Goal: Task Accomplishment & Management: Use online tool/utility

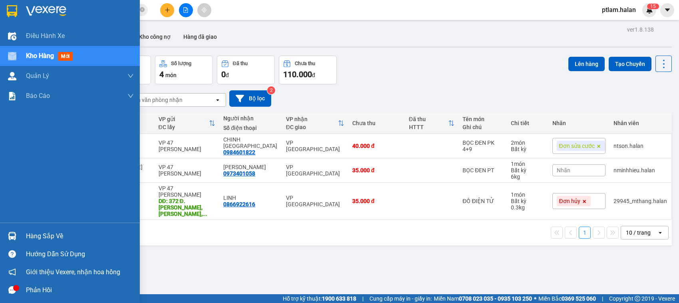
click at [16, 56] on div "Điều hành xe Kho hàng mới Quản [PERSON_NAME] lý chuyến Quản lý kiểm kho Báo cáo…" at bounding box center [70, 151] width 140 height 303
click at [16, 56] on div at bounding box center [12, 56] width 14 height 14
click at [32, 232] on div "Hàng sắp về" at bounding box center [80, 236] width 108 height 12
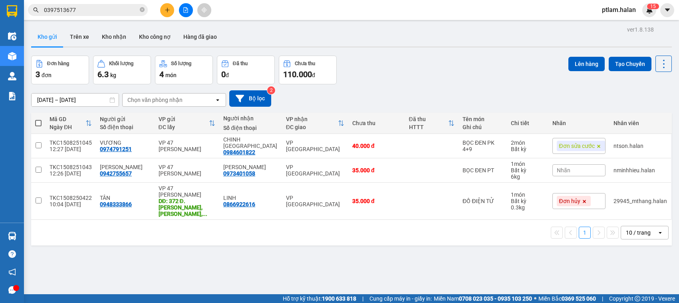
click at [282, 94] on section "Kết quả tìm kiếm ( 18 ) Bộ lọc Mã ĐH Trạng thái Món hàng Thu hộ Tổng cước Chưa …" at bounding box center [339, 151] width 679 height 303
click at [141, 8] on icon "close-circle" at bounding box center [142, 9] width 5 height 5
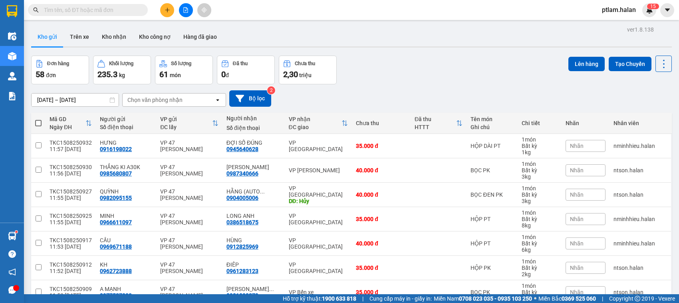
click at [613, 11] on span "ptlam.halan" at bounding box center [619, 10] width 47 height 10
click at [613, 22] on span "Đăng xuất" at bounding box center [625, 24] width 34 height 9
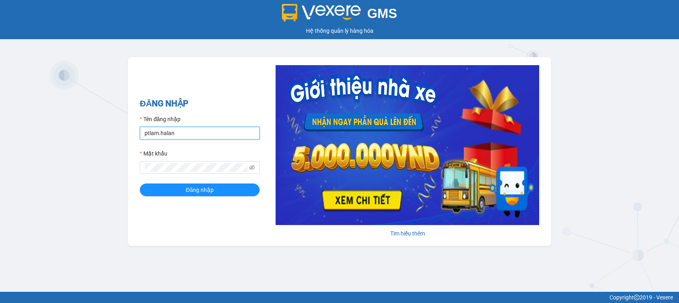
click at [191, 131] on input "ptlam.halan" at bounding box center [200, 133] width 120 height 13
type input "nminhhieu.halan"
click at [241, 191] on button "Đăng nhập" at bounding box center [200, 189] width 120 height 13
click at [206, 131] on input "nminhhieu.halan" at bounding box center [200, 133] width 120 height 13
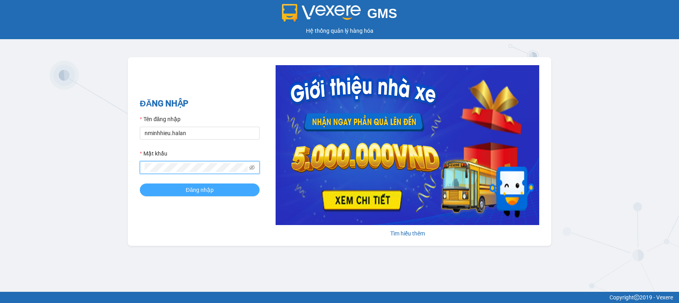
click at [180, 189] on button "Đăng nhập" at bounding box center [200, 189] width 120 height 13
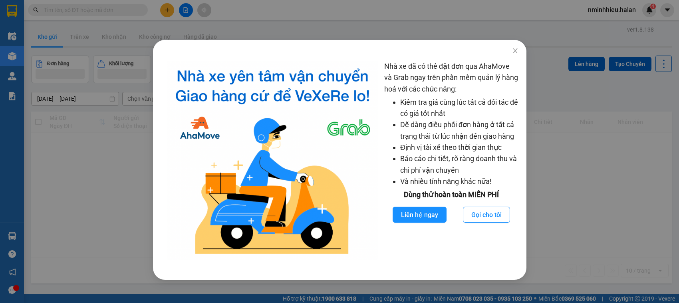
click at [295, 10] on div "Nhà xe đã có thể đặt đơn qua AhaMove và Grab ngay trên phần mềm quản lý hàng ho…" at bounding box center [339, 151] width 679 height 303
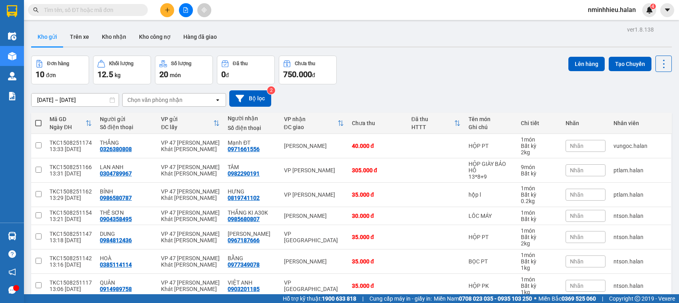
click at [84, 7] on input "text" at bounding box center [91, 10] width 94 height 9
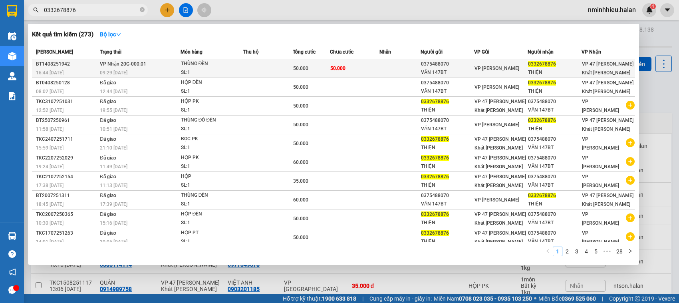
type input "0332678876"
click at [272, 69] on td at bounding box center [268, 68] width 50 height 19
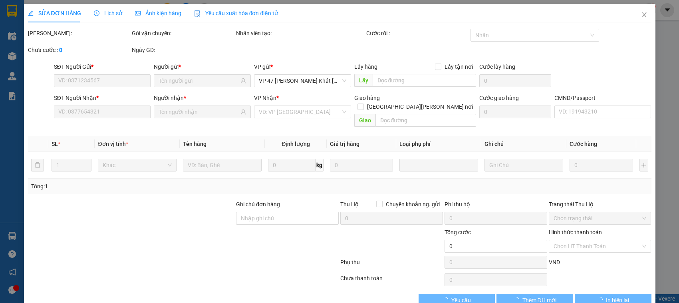
scroll to position [11, 0]
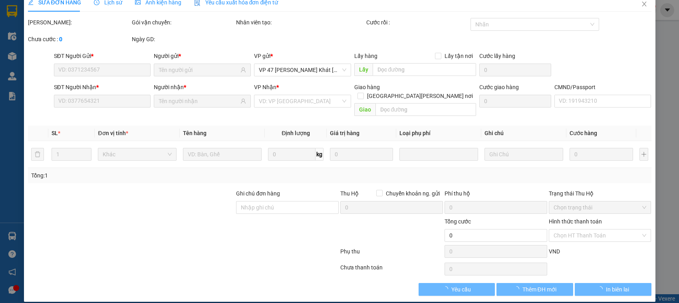
type input "0375488070"
type input "VĂN 147BT"
type input "0332678876"
type input "THIỆN"
type input "50.000"
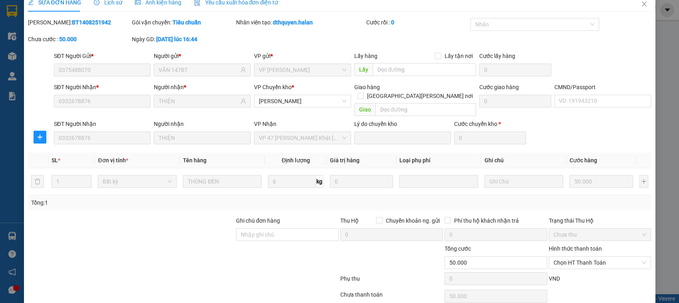
scroll to position [38, 0]
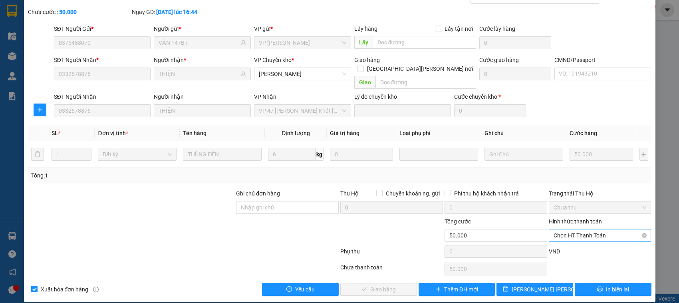
click at [574, 229] on span "Chọn HT Thanh Toán" at bounding box center [600, 235] width 93 height 12
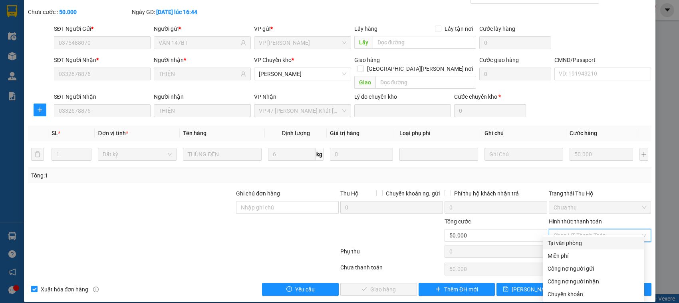
click at [571, 242] on div "Tại văn phòng" at bounding box center [594, 242] width 92 height 9
type input "0"
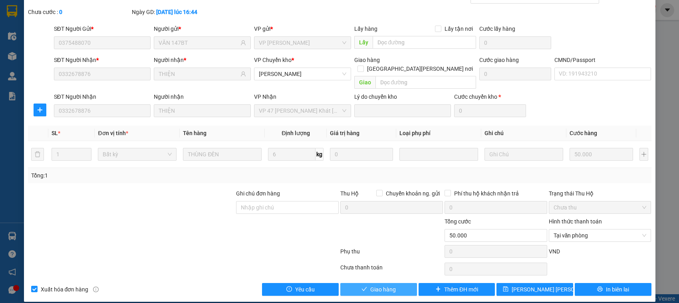
click at [381, 285] on span "Giao hàng" at bounding box center [383, 289] width 26 height 9
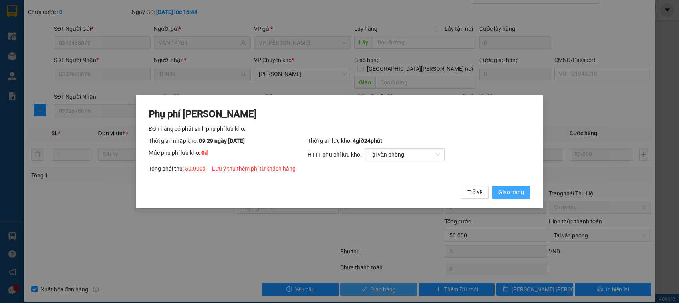
click at [492, 186] on button "Giao hàng" at bounding box center [511, 192] width 38 height 13
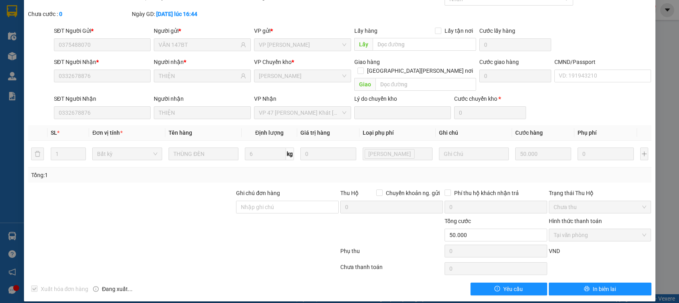
scroll to position [0, 0]
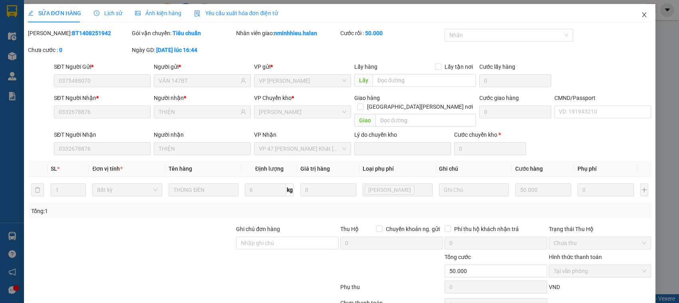
click at [633, 19] on span "Close" at bounding box center [644, 15] width 22 height 22
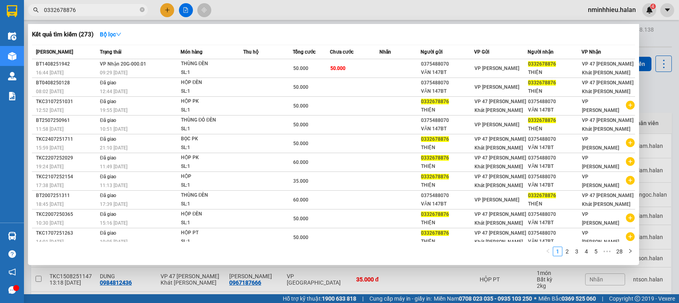
click at [146, 10] on span "0332678876" at bounding box center [88, 10] width 120 height 12
click at [139, 8] on span "0332678876" at bounding box center [88, 10] width 120 height 12
click at [143, 10] on icon "close-circle" at bounding box center [142, 9] width 5 height 5
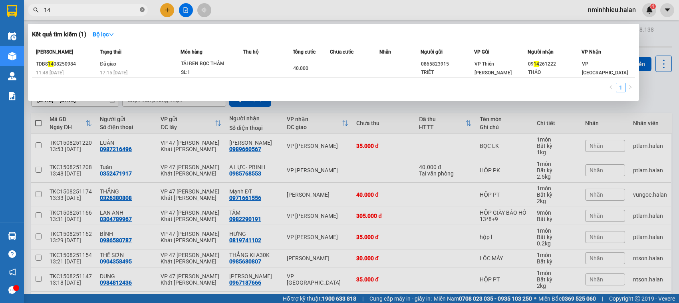
type input "1"
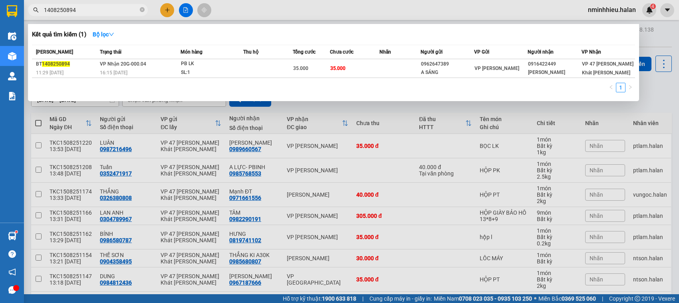
click at [24, 237] on div at bounding box center [339, 151] width 679 height 303
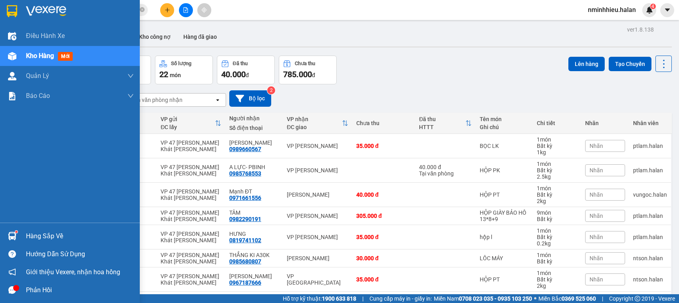
click at [14, 234] on img at bounding box center [12, 236] width 8 height 8
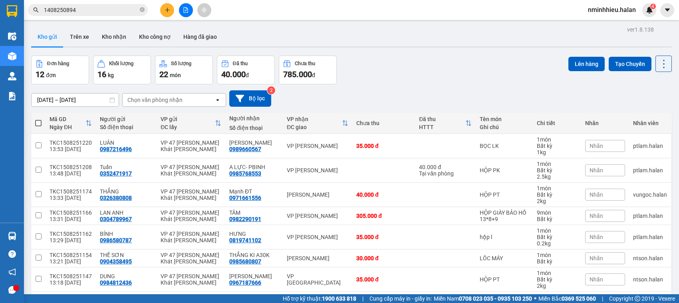
click at [420, 96] on section "Kết quả tìm kiếm ( 1 ) Bộ lọc Mã ĐH Trạng thái Món hàng Thu hộ Tổng cước Chưa c…" at bounding box center [339, 151] width 679 height 303
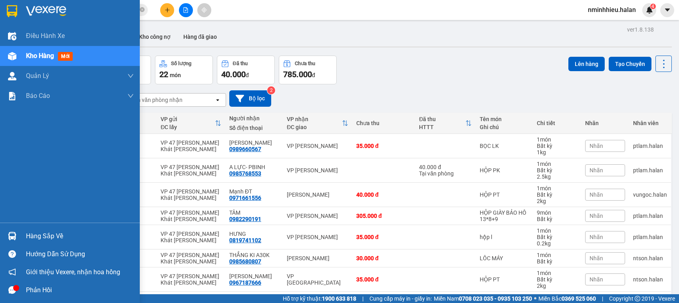
click at [12, 231] on div at bounding box center [12, 236] width 14 height 14
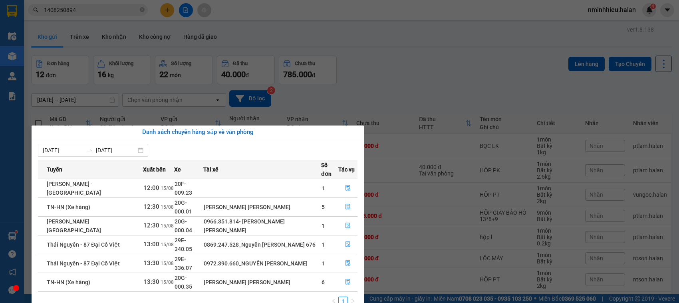
click at [103, 10] on section "Kết quả tìm kiếm ( 1 ) Bộ lọc Mã ĐH Trạng thái Món hàng Thu hộ Tổng cước Chưa c…" at bounding box center [339, 151] width 679 height 303
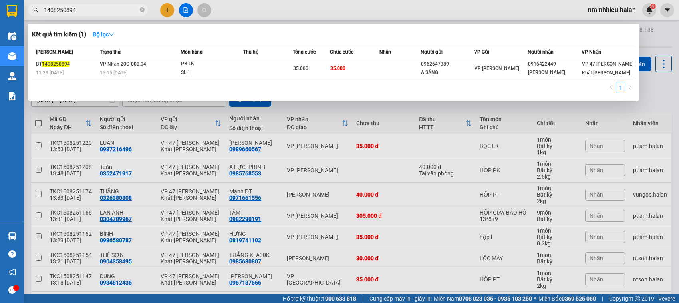
click at [103, 10] on input "1408250894" at bounding box center [91, 10] width 94 height 9
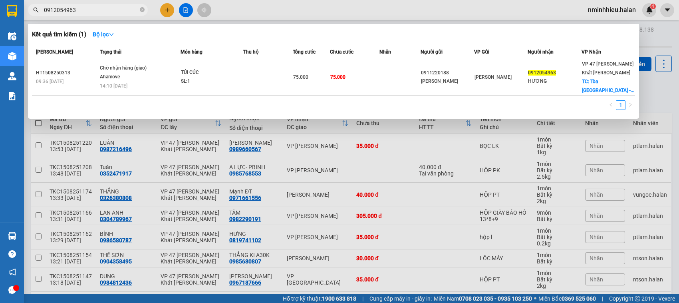
click at [103, 10] on input "0912054963" at bounding box center [91, 10] width 94 height 9
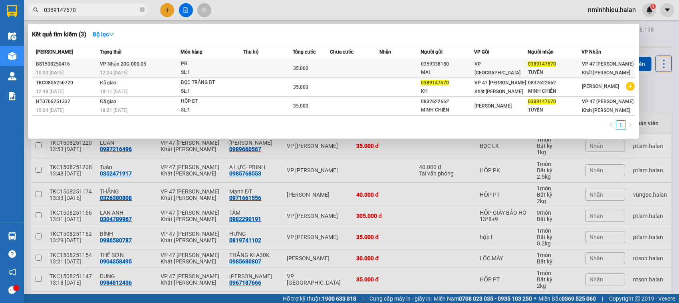
type input "0389147670"
click at [163, 65] on td "VP Nhận 20G-000.05 12:24 - 15/08" at bounding box center [139, 68] width 83 height 19
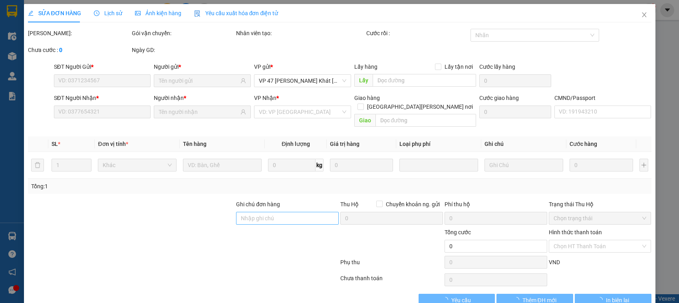
type input "0359338180"
type input "MAI"
type input "0389147670"
type input "TUYÊN"
type input "35.000"
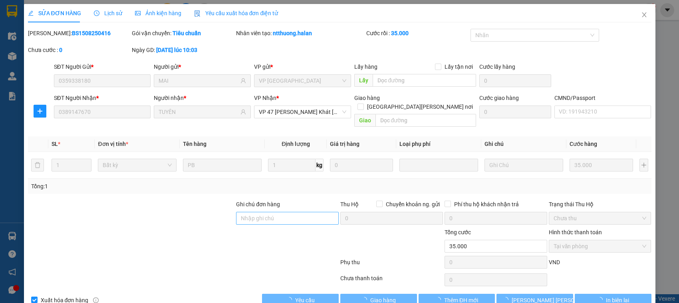
scroll to position [11, 0]
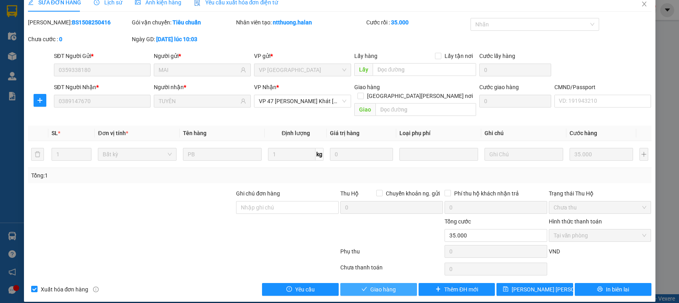
click at [370, 285] on span "Giao hàng" at bounding box center [383, 289] width 26 height 9
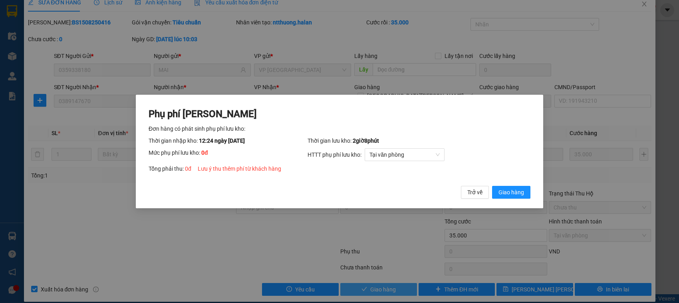
click at [492, 186] on button "Giao hàng" at bounding box center [511, 192] width 38 height 13
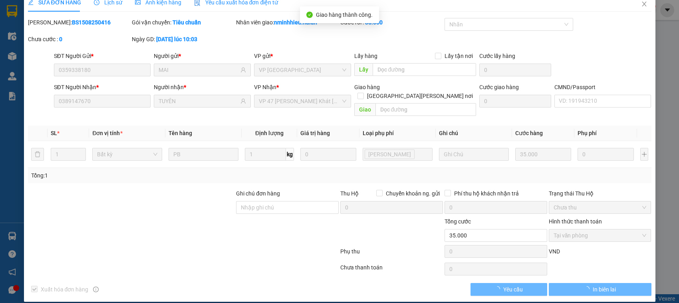
scroll to position [0, 0]
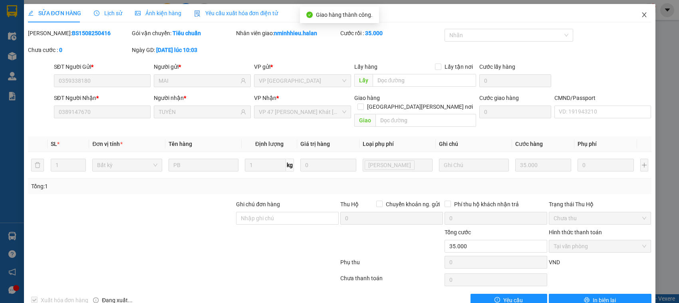
click at [633, 14] on span "Close" at bounding box center [644, 15] width 22 height 22
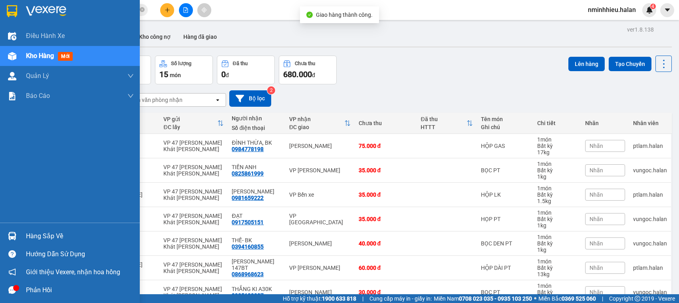
click at [12, 236] on img at bounding box center [12, 236] width 8 height 8
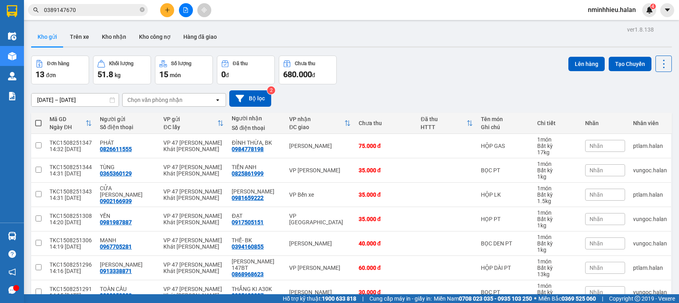
click at [107, 11] on section "Kết quả tìm kiếm ( 3 ) Bộ lọc Mã ĐH Trạng thái Món hàng Thu hộ Tổng cước Chưa c…" at bounding box center [339, 151] width 679 height 303
click at [107, 11] on input "0389147670" at bounding box center [91, 10] width 94 height 9
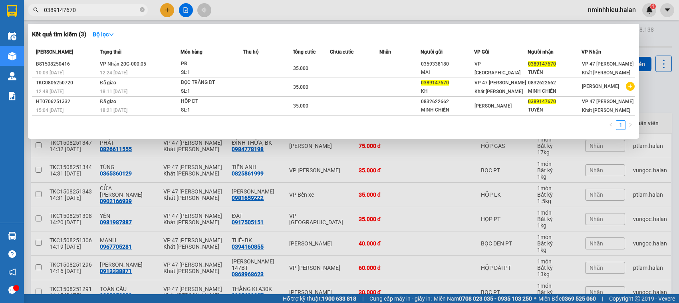
type input "0"
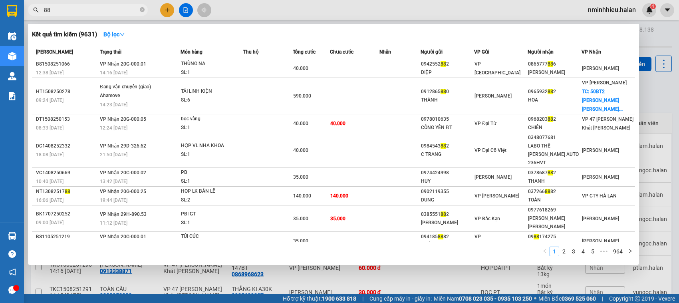
type input "8"
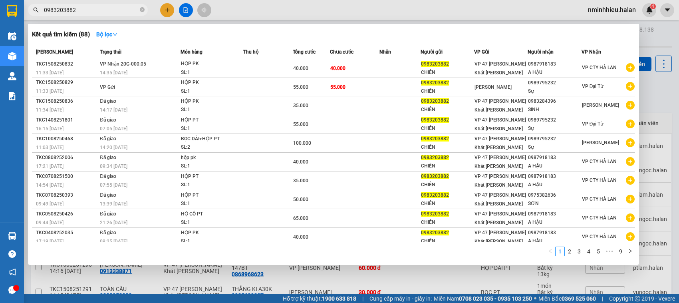
click at [107, 11] on input "0983203882" at bounding box center [91, 10] width 94 height 9
type input "0"
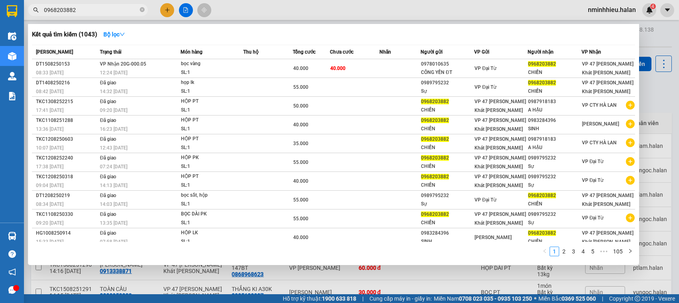
click at [107, 11] on input "0968203882" at bounding box center [91, 10] width 94 height 9
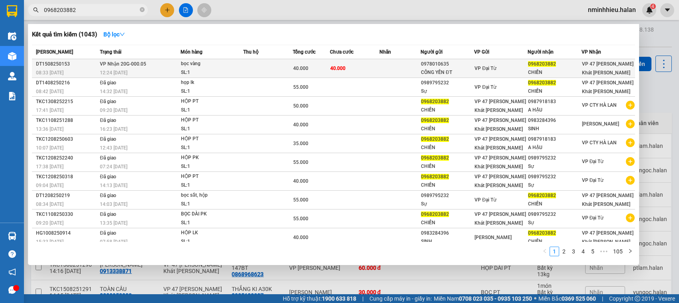
type input "0968203882"
click at [282, 73] on td at bounding box center [268, 68] width 50 height 19
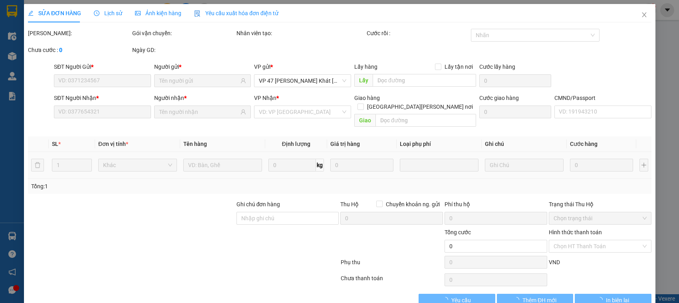
type input "0978010635"
type input "CÔNG YẾN ĐT"
type input "0968203882"
type input "CHIẾN"
type input "40.000"
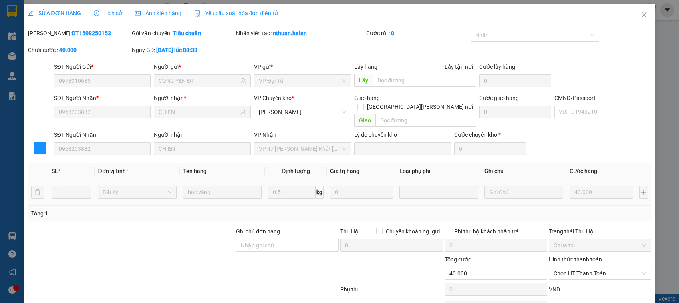
scroll to position [27, 0]
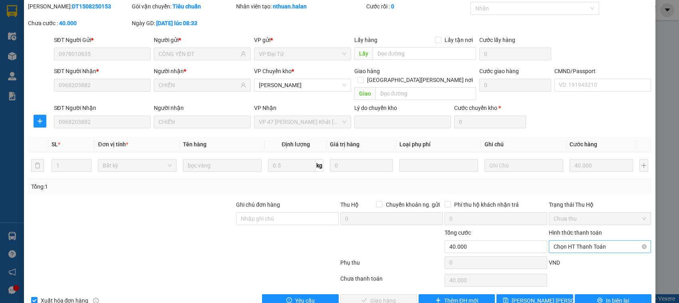
click at [556, 240] on span "Chọn HT Thanh Toán" at bounding box center [600, 246] width 93 height 12
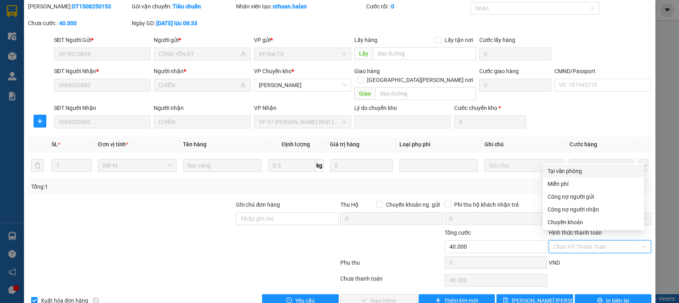
click at [556, 165] on div "Tại văn phòng" at bounding box center [593, 171] width 101 height 13
type input "0"
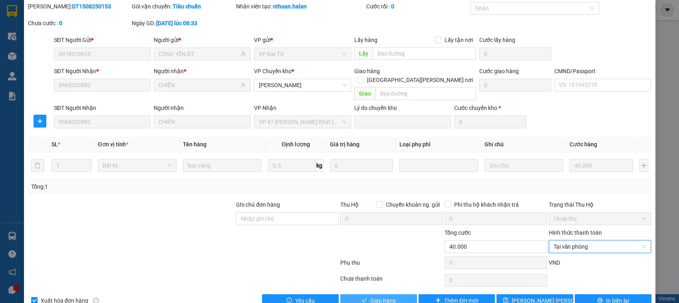
click at [377, 296] on span "Giao hàng" at bounding box center [383, 300] width 26 height 9
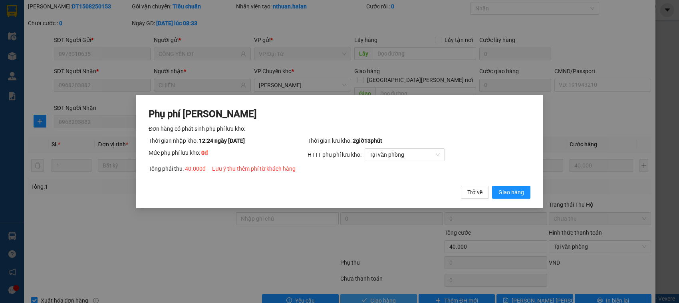
click at [492, 186] on button "Giao hàng" at bounding box center [511, 192] width 38 height 13
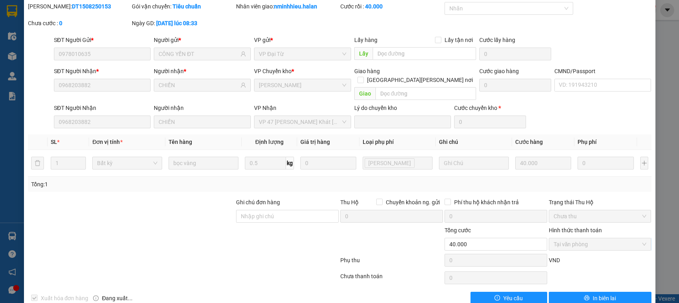
scroll to position [0, 0]
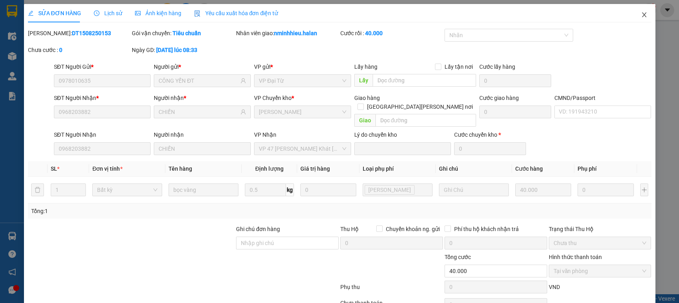
click at [642, 7] on span "Close" at bounding box center [644, 15] width 22 height 22
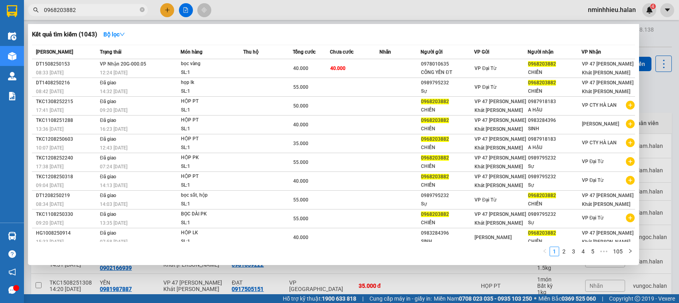
click at [104, 7] on input "0968203882" at bounding box center [91, 10] width 94 height 9
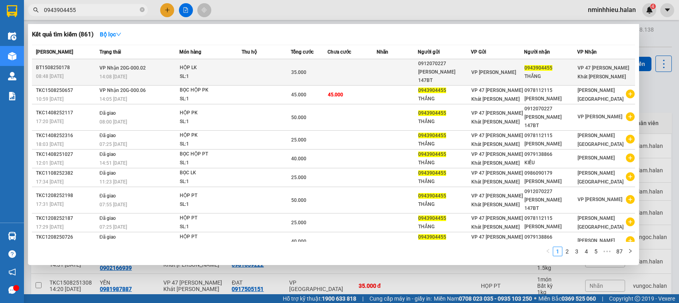
type input "0943904455"
click at [164, 61] on td "VP Nhận 20G-000.02 14:08 - 15/08" at bounding box center [138, 72] width 82 height 26
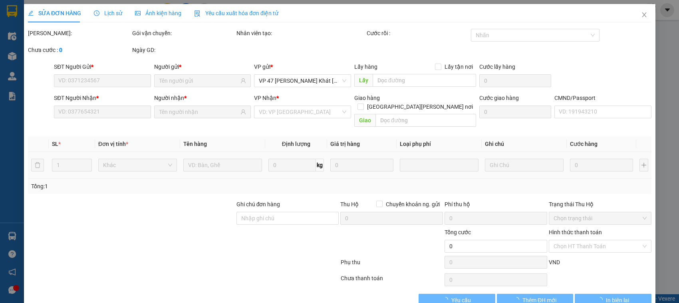
type input "0912070227"
type input "VỊNH 147BT"
type input "0943904455"
type input "THẮNG"
checkbox input "true"
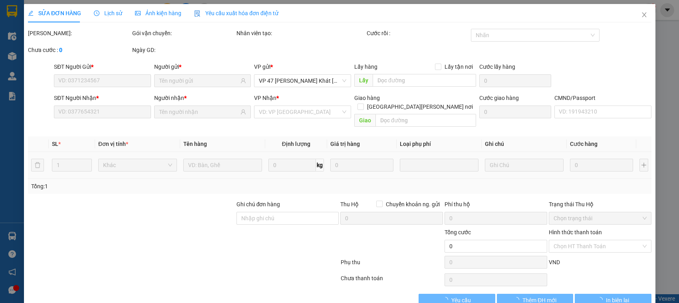
type input "35.000"
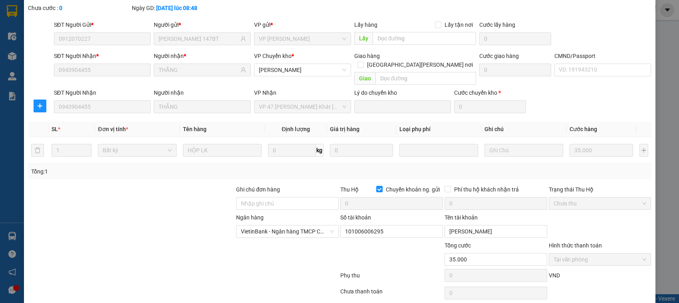
scroll to position [66, 0]
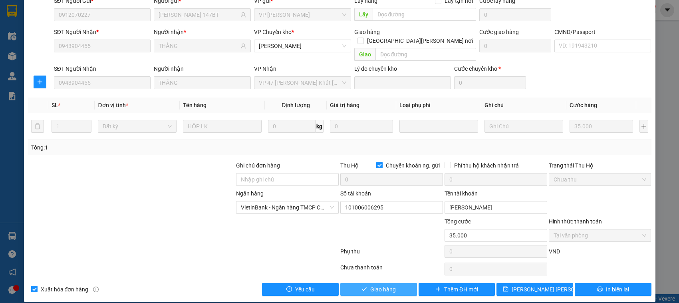
click at [378, 285] on span "Giao hàng" at bounding box center [383, 289] width 26 height 9
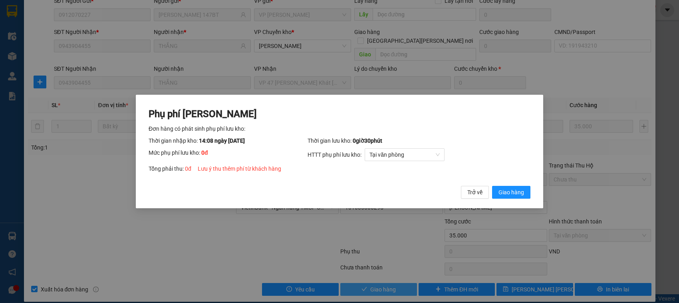
click at [492, 186] on button "Giao hàng" at bounding box center [511, 192] width 38 height 13
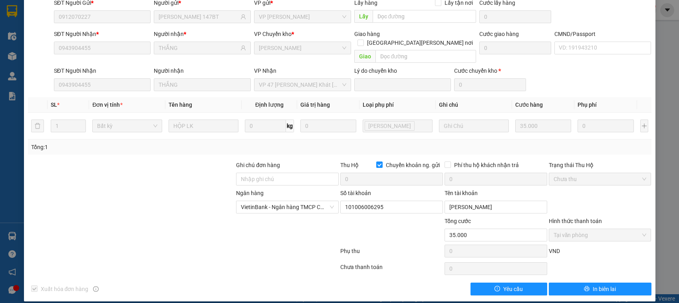
scroll to position [0, 0]
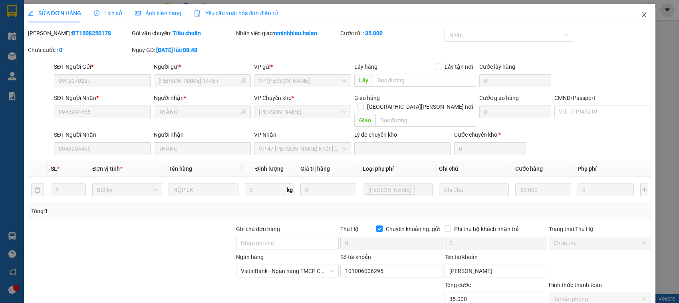
click at [633, 12] on span "Close" at bounding box center [644, 15] width 22 height 22
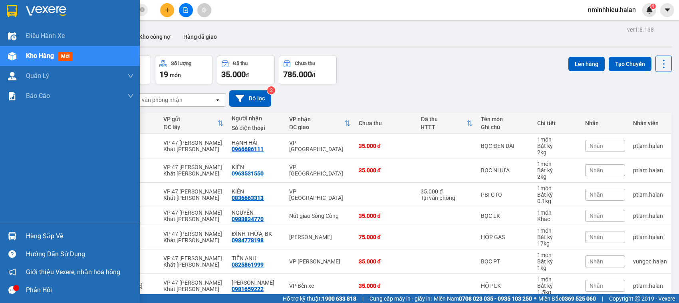
click at [21, 232] on div "Hàng sắp về" at bounding box center [70, 236] width 140 height 18
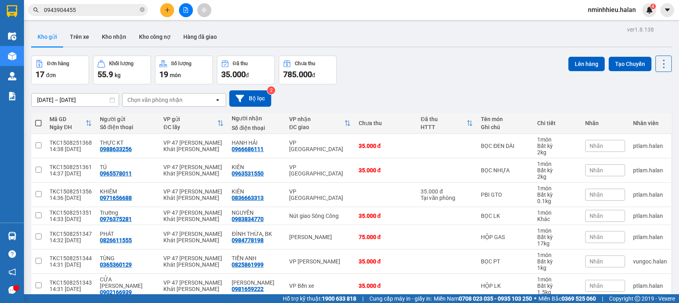
click at [98, 15] on section "Kết quả tìm kiếm ( 861 ) Bộ lọc Mã ĐH Trạng thái Món hàng Thu hộ Tổng cước Chưa…" at bounding box center [339, 151] width 679 height 303
click at [96, 8] on input "0943904455" at bounding box center [91, 10] width 94 height 9
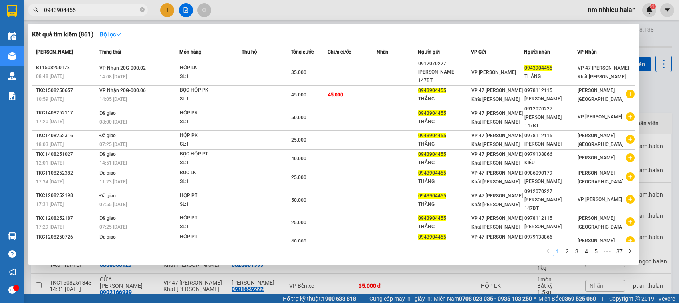
click at [96, 8] on input "0943904455" at bounding box center [91, 10] width 94 height 9
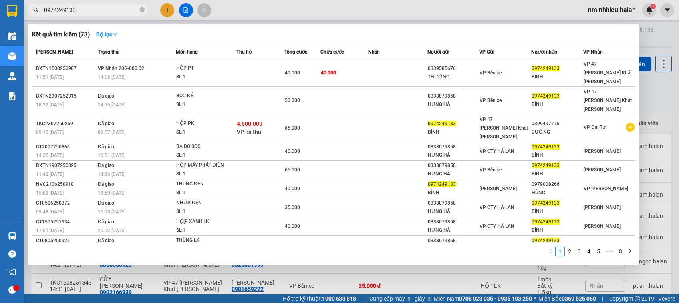
type input "0974249133"
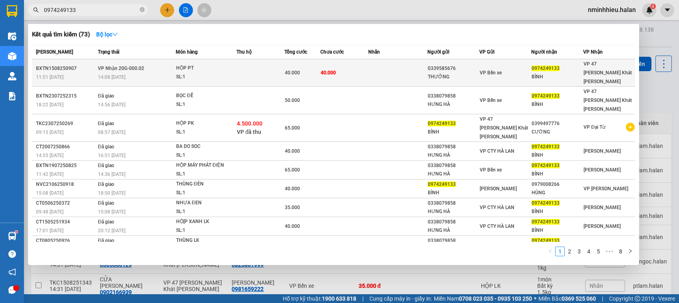
click at [203, 64] on div "HỘP PT" at bounding box center [206, 68] width 60 height 9
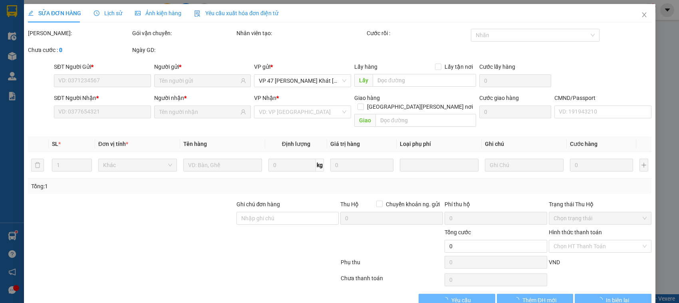
type input "0339585676"
type input "THƯỞNG"
type input "0974249133"
type input "BÌNH"
type input "40.000"
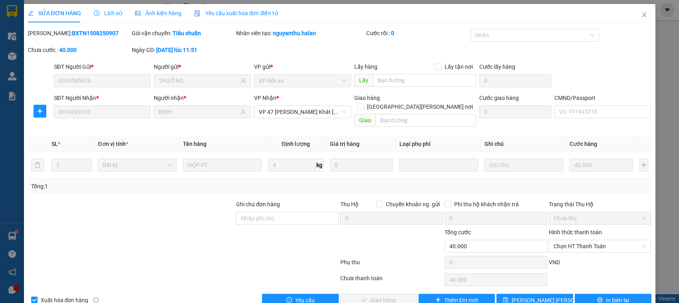
scroll to position [11, 0]
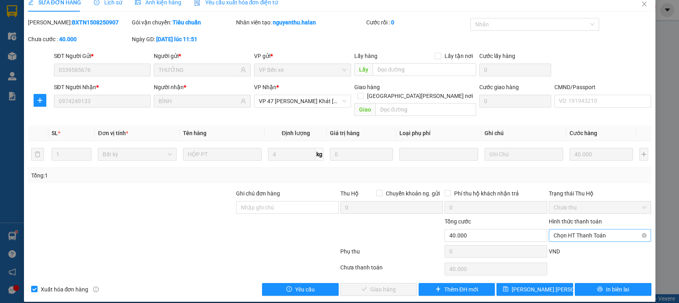
click at [579, 229] on span "Chọn HT Thanh Toán" at bounding box center [600, 235] width 93 height 12
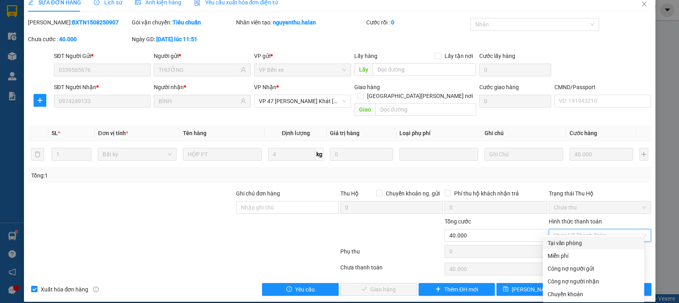
click at [562, 243] on div "Tại văn phòng" at bounding box center [594, 242] width 92 height 9
type input "0"
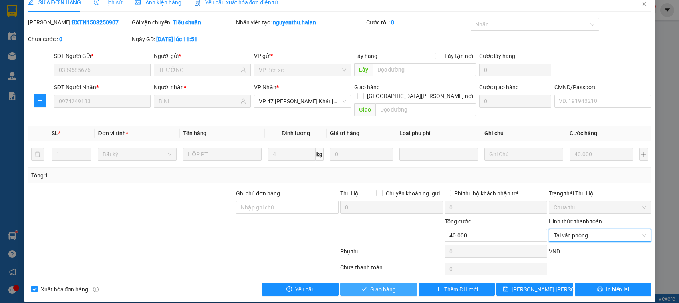
click at [378, 285] on span "Giao hàng" at bounding box center [383, 289] width 26 height 9
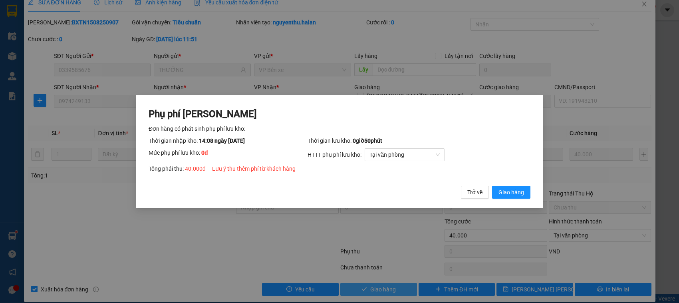
click at [492, 186] on button "Giao hàng" at bounding box center [511, 192] width 38 height 13
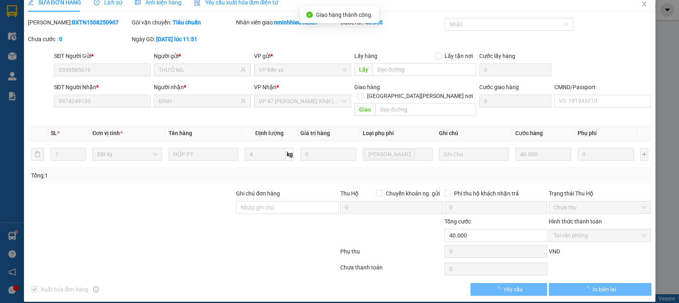
scroll to position [0, 0]
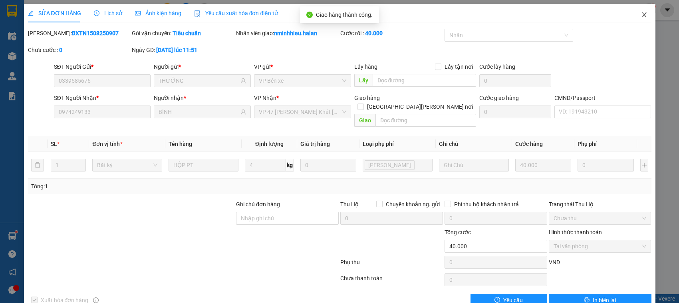
click at [638, 19] on span "Close" at bounding box center [644, 15] width 22 height 22
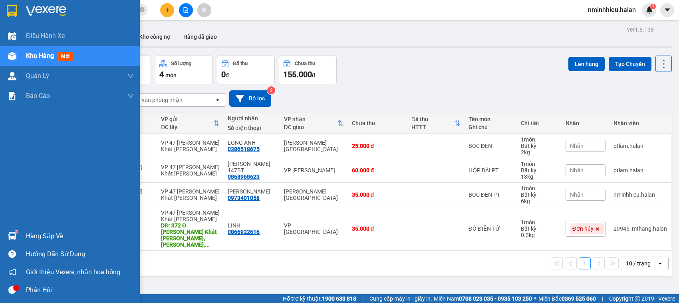
click at [10, 234] on img at bounding box center [12, 236] width 8 height 8
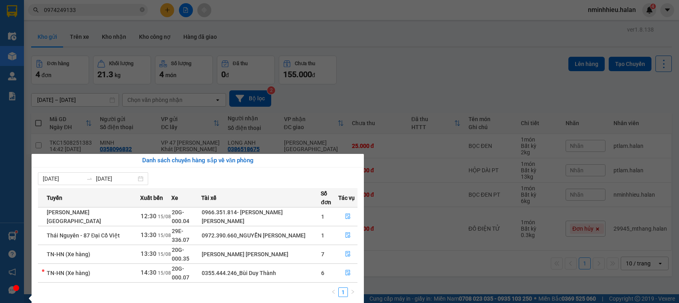
click at [80, 13] on section "Kết quả tìm kiếm ( 73 ) Bộ lọc Mã ĐH Trạng thái Món hàng Thu hộ Tổng cước Chưa …" at bounding box center [339, 151] width 679 height 303
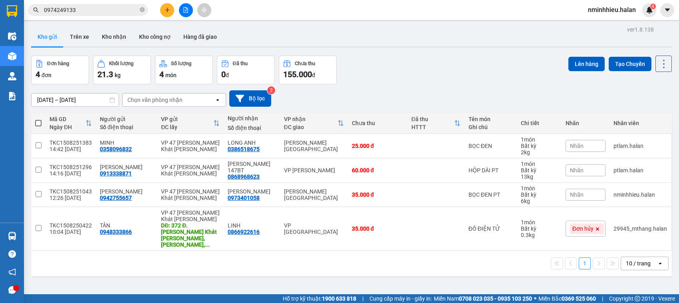
click at [80, 13] on input "0974249133" at bounding box center [91, 10] width 94 height 9
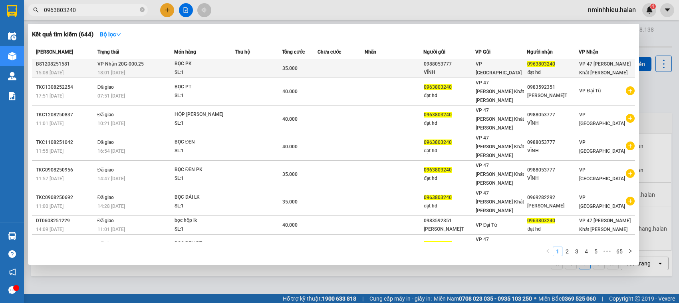
type input "0963803240"
click at [155, 64] on td "VP Nhận 20G-000.25 18:01 - 12/08" at bounding box center [134, 68] width 79 height 19
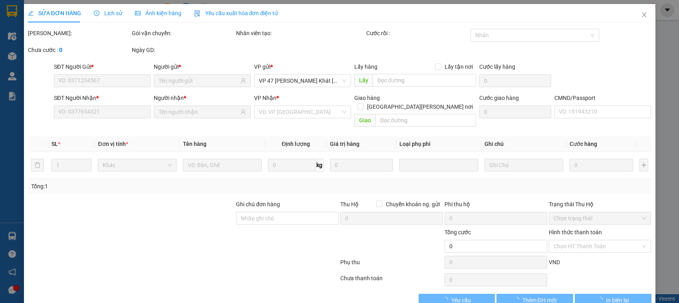
type input "0988053777"
type input "VĨNH"
type input "0963803240"
type input "đạt hd"
type input "35.000"
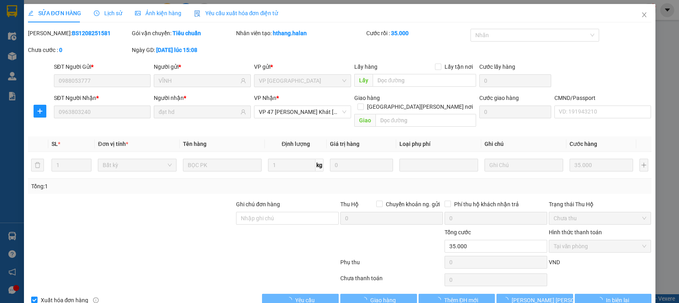
scroll to position [11, 0]
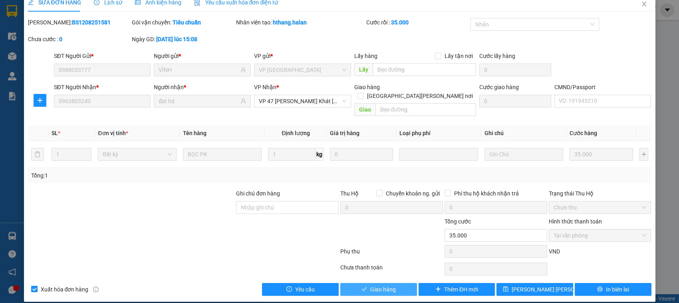
click at [370, 285] on span "Giao hàng" at bounding box center [383, 289] width 26 height 9
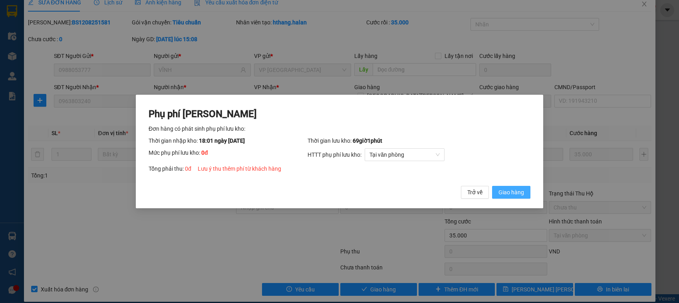
click at [504, 197] on button "Giao hàng" at bounding box center [511, 192] width 38 height 13
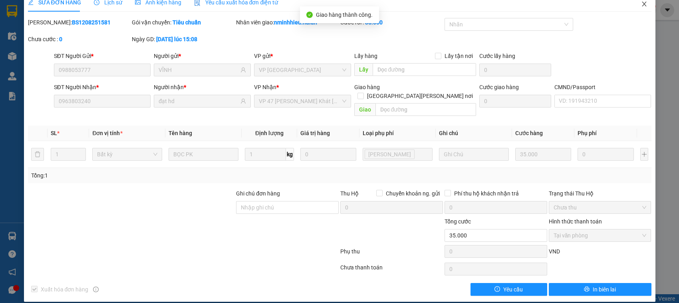
click at [639, 11] on span "Close" at bounding box center [644, 4] width 22 height 22
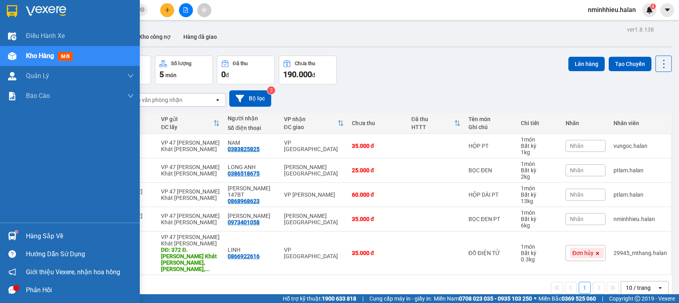
click at [12, 234] on img at bounding box center [12, 236] width 8 height 8
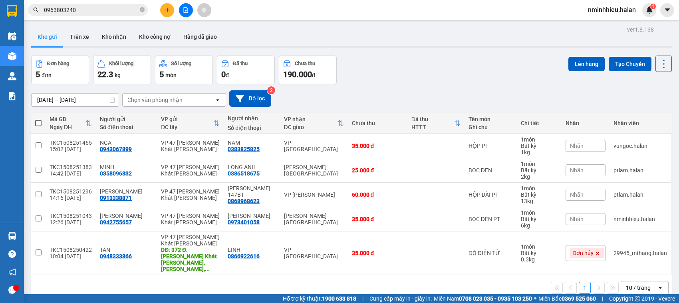
click at [64, 32] on section "Kết quả tìm kiếm ( 644 ) Bộ lọc Mã ĐH Trạng thái Món hàng Thu hộ Tổng cước Chưa…" at bounding box center [339, 151] width 679 height 303
click at [659, 66] on icon at bounding box center [663, 63] width 11 height 11
click at [626, 113] on icon "Menu" at bounding box center [624, 114] width 8 height 8
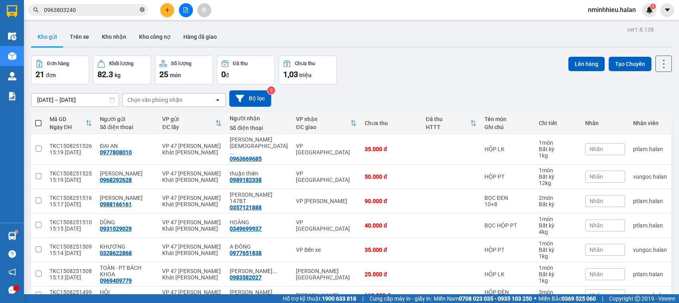
click at [141, 11] on icon "close-circle" at bounding box center [142, 9] width 5 height 5
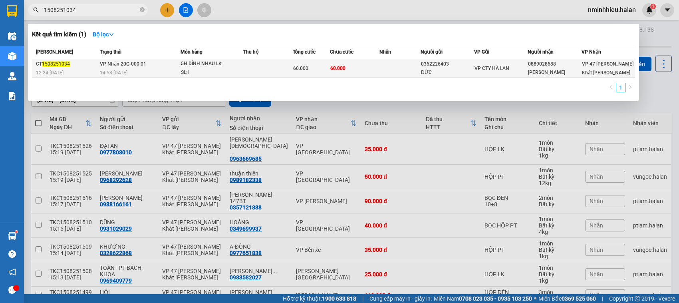
type input "1508251034"
click at [168, 75] on div "14:53 - 15/08" at bounding box center [140, 72] width 80 height 9
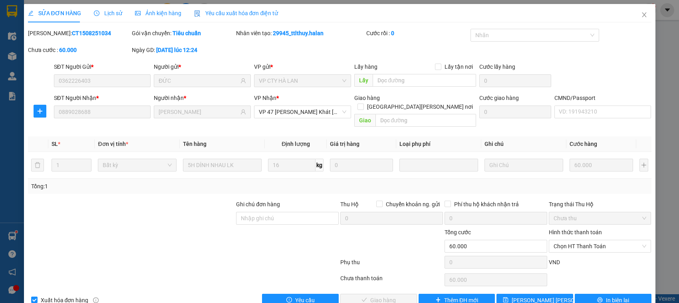
type input "0362226403"
type input "ĐỨC"
type input "0889028688"
type input "GIA BẢO"
type input "60.000"
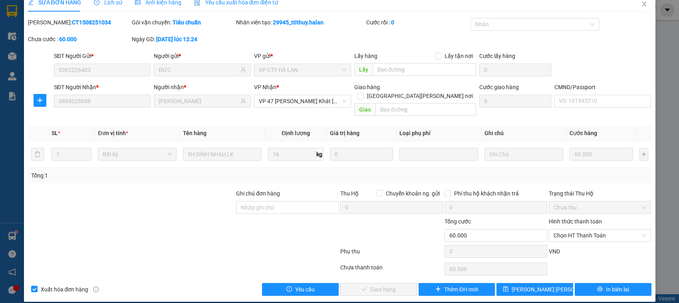
scroll to position [11, 0]
click at [564, 229] on span "Chọn HT Thanh Toán" at bounding box center [600, 235] width 93 height 12
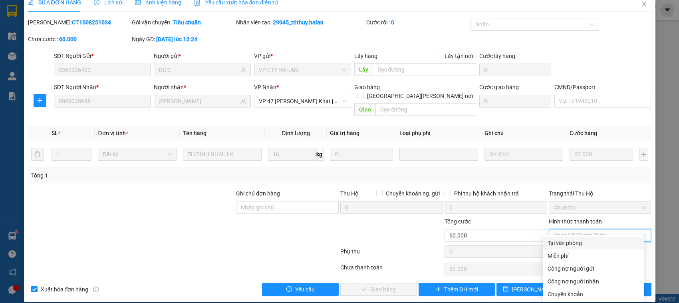
click at [564, 240] on div "Tại văn phòng" at bounding box center [594, 242] width 92 height 9
type input "0"
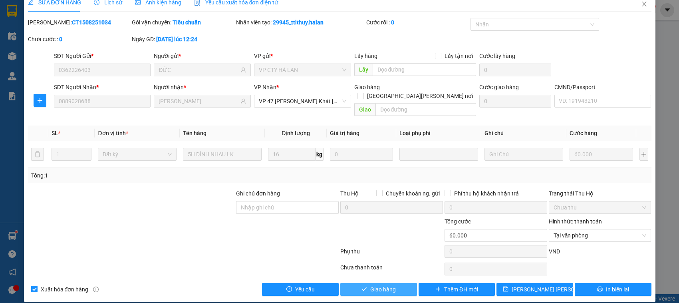
click at [370, 285] on span "Giao hàng" at bounding box center [383, 289] width 26 height 9
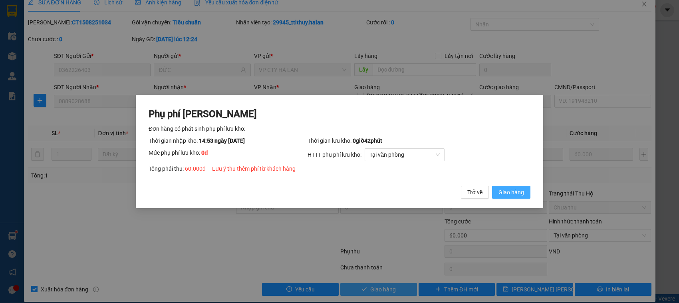
click at [492, 186] on button "Giao hàng" at bounding box center [511, 192] width 38 height 13
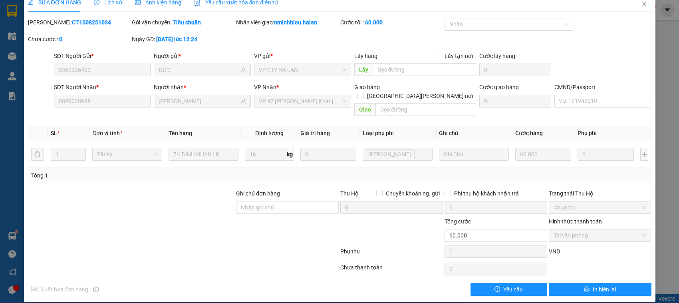
scroll to position [0, 0]
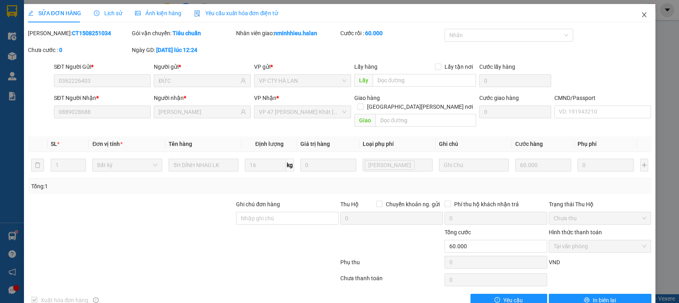
click at [641, 14] on icon "close" at bounding box center [644, 15] width 6 height 6
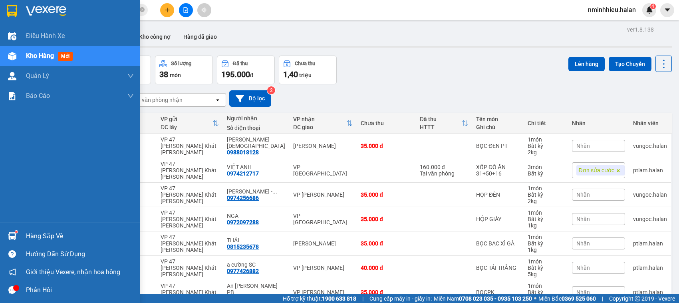
click at [5, 234] on div at bounding box center [12, 236] width 14 height 14
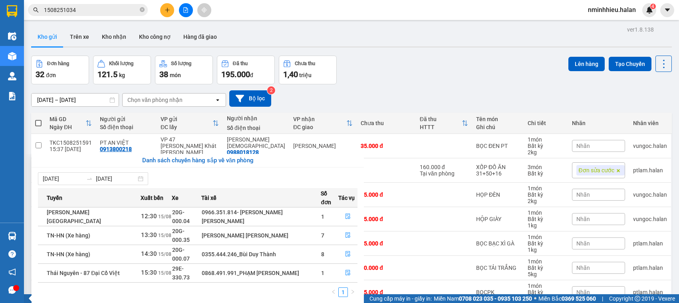
click at [80, 8] on section "Kết quả tìm kiếm ( 1 ) Bộ lọc Mã ĐH Trạng thái Món hàng Thu hộ Tổng cước Chưa c…" at bounding box center [339, 151] width 679 height 303
click at [80, 8] on input "1508251034" at bounding box center [91, 10] width 94 height 9
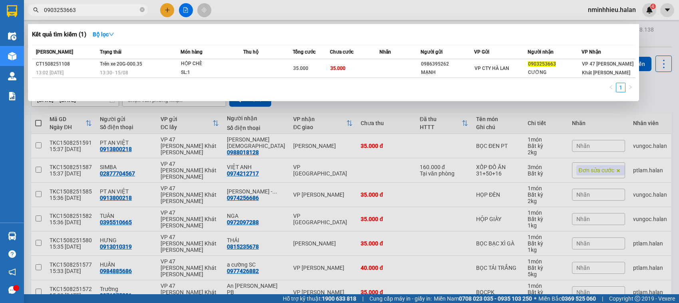
type input "0903253663"
click at [142, 11] on icon "close-circle" at bounding box center [142, 9] width 5 height 5
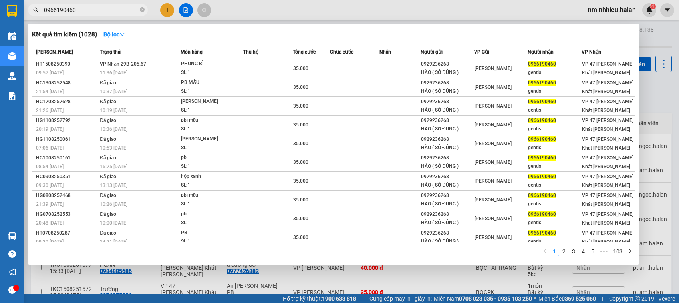
type input "0966190460"
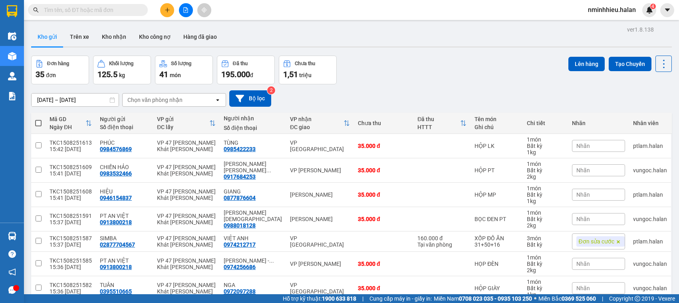
click at [98, 13] on input "text" at bounding box center [91, 10] width 94 height 9
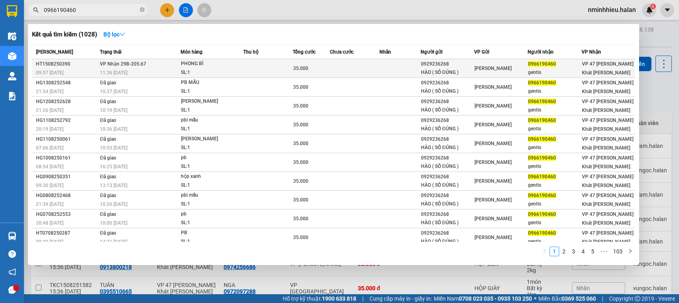
type input "0966190460"
click at [200, 72] on div "SL: 1" at bounding box center [211, 72] width 60 height 9
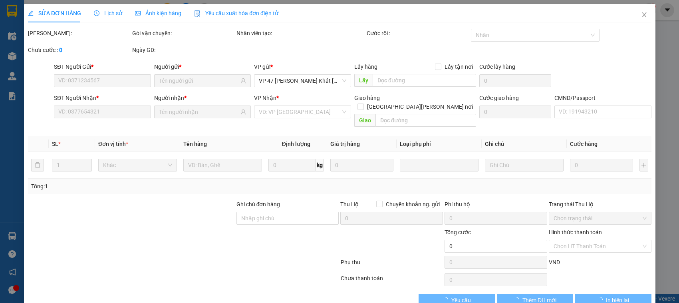
type input "0929236268"
type input "HÀO ( SỐ ĐÚNG )"
type input "0966190460"
type input "gentis"
type input "35.000"
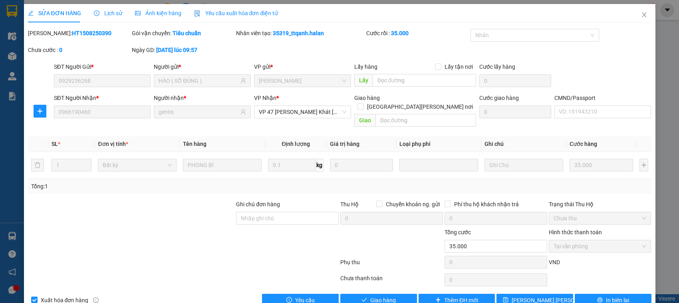
scroll to position [11, 0]
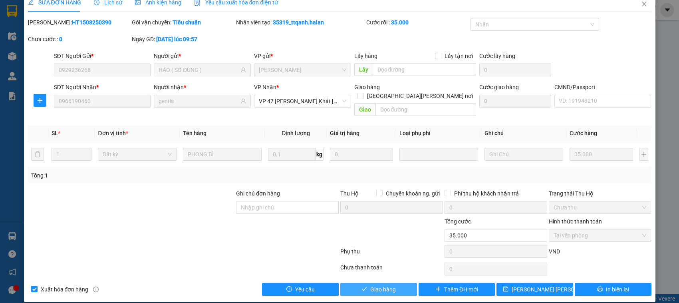
click at [359, 283] on button "Giao hàng" at bounding box center [378, 289] width 77 height 13
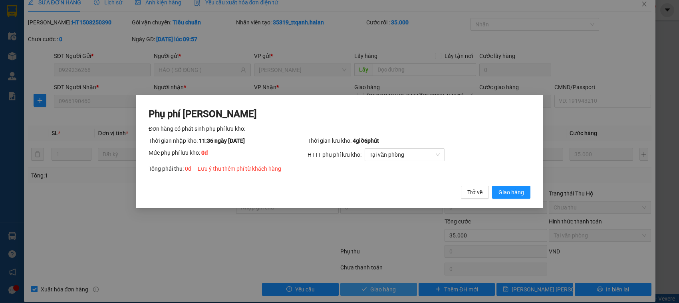
click at [492, 186] on button "Giao hàng" at bounding box center [511, 192] width 38 height 13
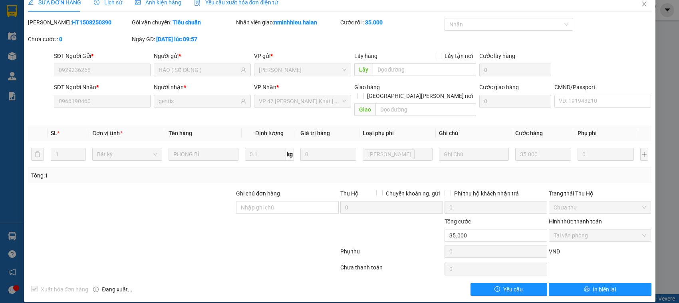
scroll to position [0, 0]
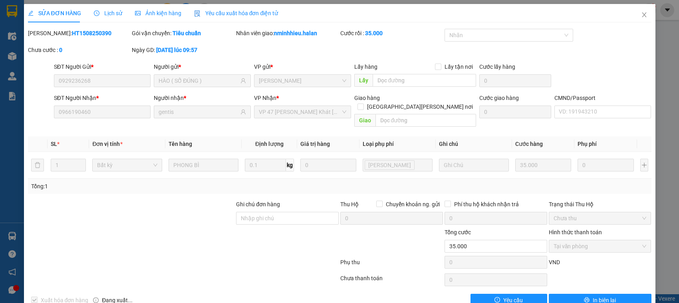
click at [650, 17] on div "SỬA ĐƠN HÀNG Lịch sử Ảnh kiện hàng Yêu cầu xuất hóa đơn điện tử Total Paid Fee …" at bounding box center [339, 151] width 679 height 303
click at [641, 17] on span "Close" at bounding box center [644, 15] width 22 height 22
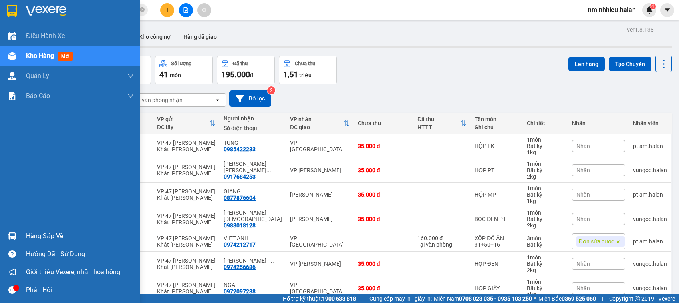
click at [6, 236] on div at bounding box center [12, 236] width 14 height 14
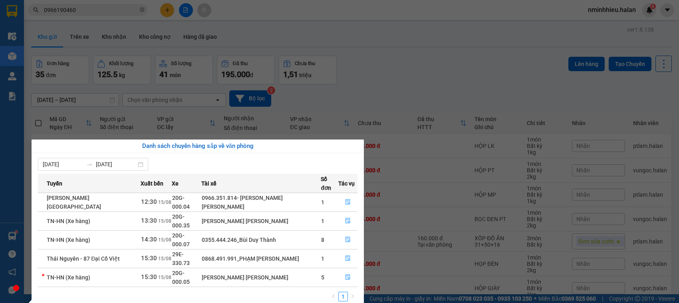
click at [98, 13] on section "Kết quả tìm kiếm ( 1028 ) Bộ lọc Mã ĐH Trạng thái Món hàng Thu hộ Tổng cước Chư…" at bounding box center [339, 151] width 679 height 303
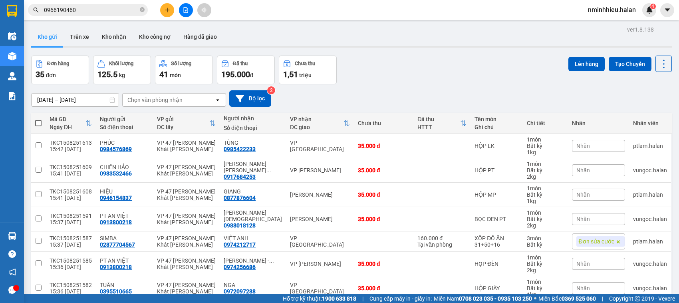
click at [98, 13] on input "0966190460" at bounding box center [91, 10] width 94 height 9
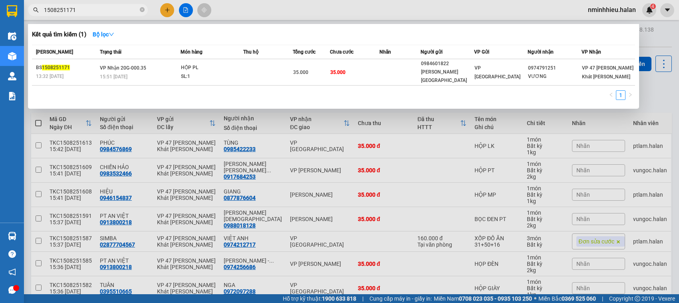
click at [102, 11] on input "1508251171" at bounding box center [91, 10] width 94 height 9
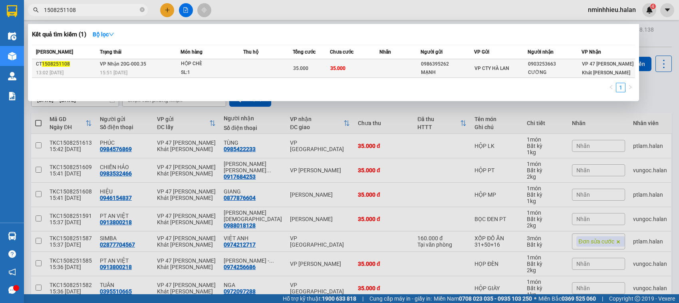
type input "1508251108"
click at [184, 61] on div "HỘP CHÈ" at bounding box center [211, 64] width 60 height 9
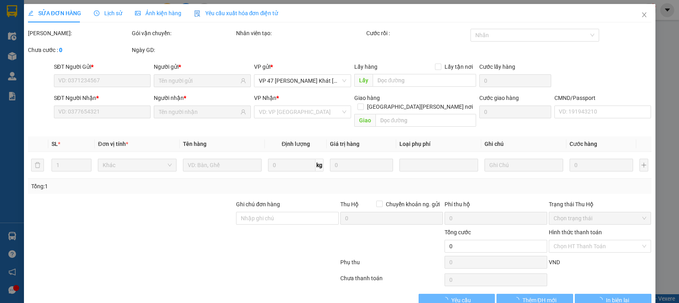
scroll to position [11, 0]
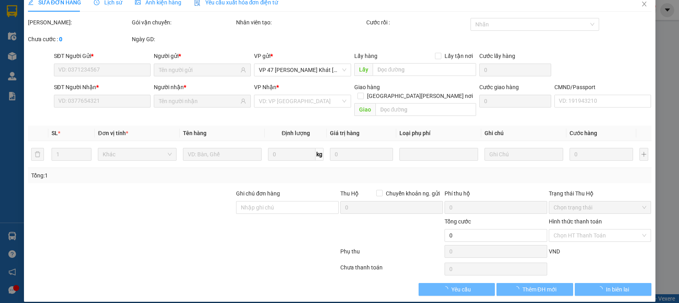
type input "0986395262"
type input "MẠNH"
type input "0903253663"
type input "CƯỜNG"
type input "35.000"
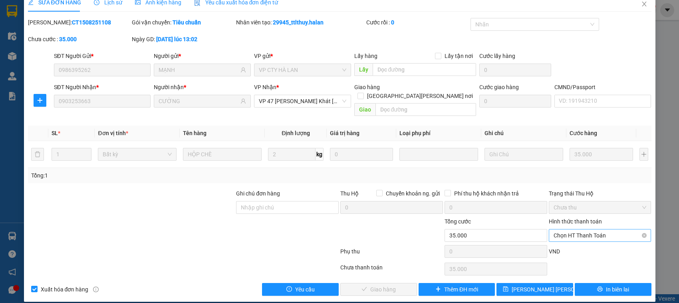
click at [582, 229] on span "Chọn HT Thanh Toán" at bounding box center [600, 235] width 93 height 12
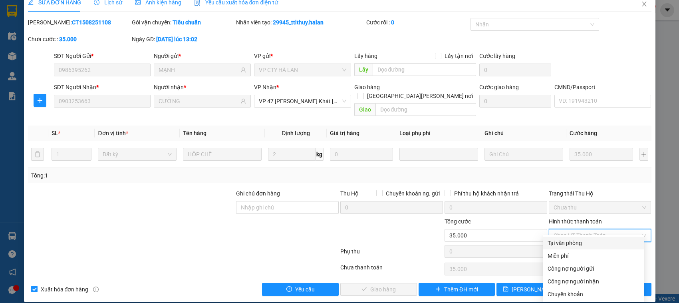
click at [566, 239] on div "Tại văn phòng" at bounding box center [594, 242] width 92 height 9
type input "0"
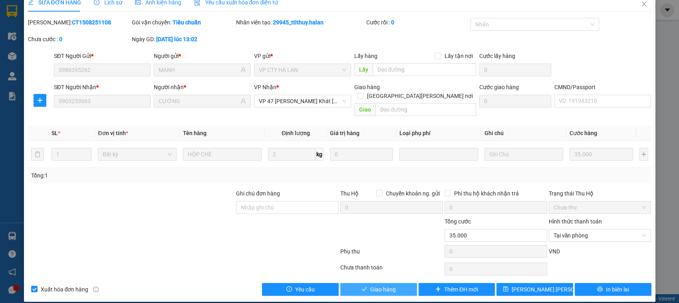
click at [373, 285] on span "Giao hàng" at bounding box center [383, 289] width 26 height 9
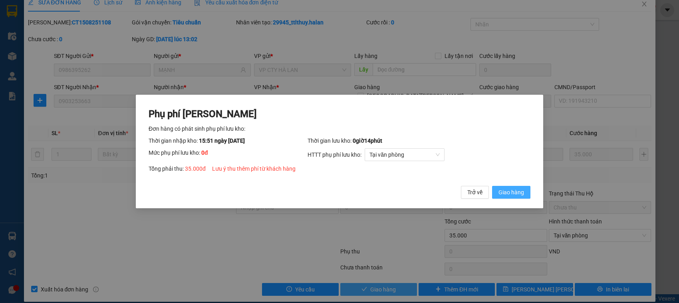
click at [492, 186] on button "Giao hàng" at bounding box center [511, 192] width 38 height 13
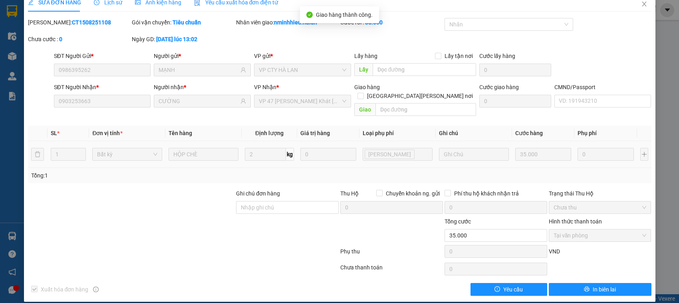
scroll to position [0, 0]
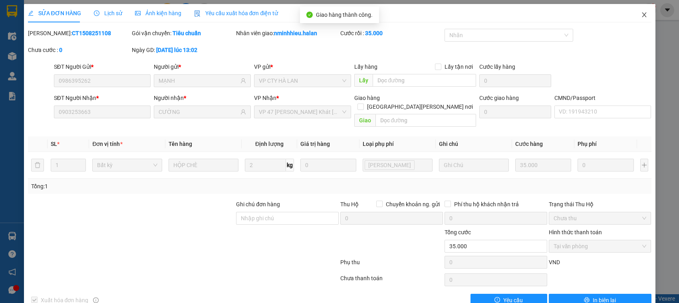
click at [644, 15] on span "Close" at bounding box center [644, 15] width 22 height 22
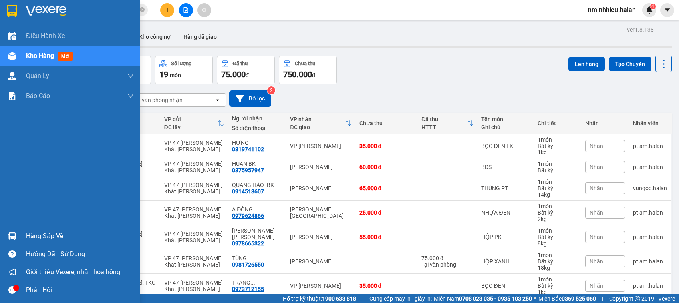
click at [4, 228] on div "Hàng sắp về" at bounding box center [70, 236] width 140 height 18
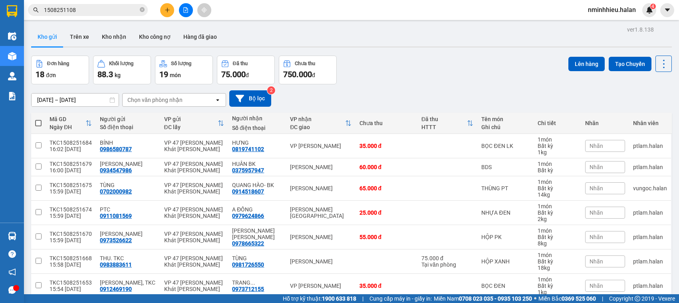
click at [187, 123] on section "Kết quả tìm kiếm ( 1 ) Bộ lọc Mã ĐH Trạng thái Món hàng Thu hộ Tổng cước Chưa c…" at bounding box center [339, 151] width 679 height 303
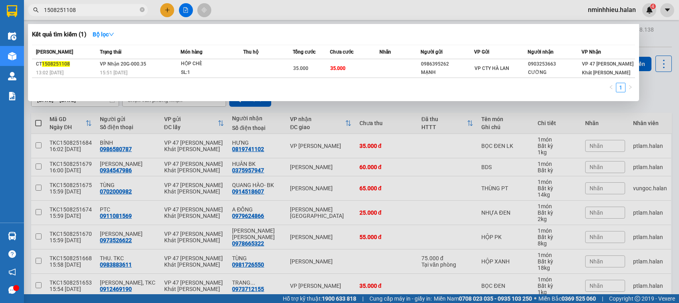
click at [87, 9] on input "1508251108" at bounding box center [91, 10] width 94 height 9
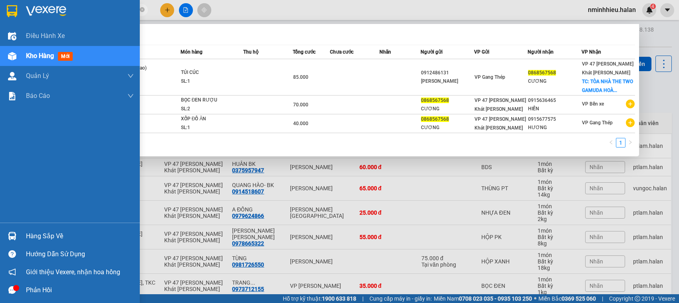
click at [8, 232] on img at bounding box center [12, 236] width 8 height 8
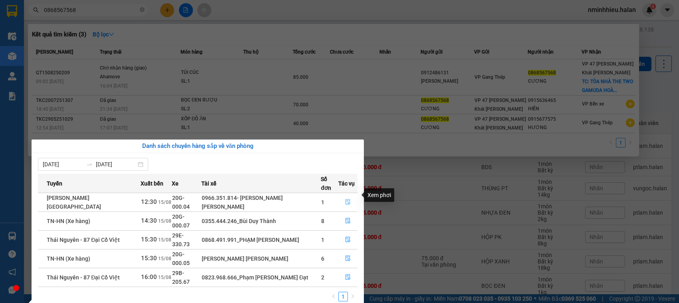
click at [353, 197] on button "button" at bounding box center [348, 202] width 18 height 13
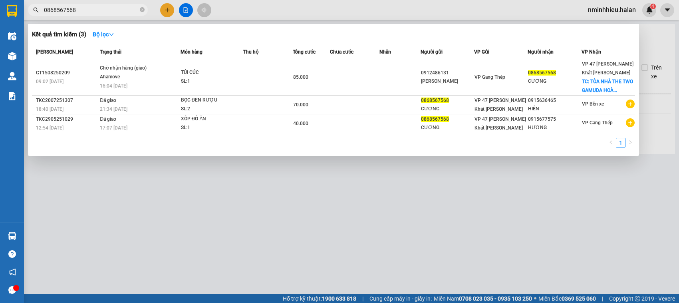
click at [348, 208] on div at bounding box center [339, 151] width 679 height 303
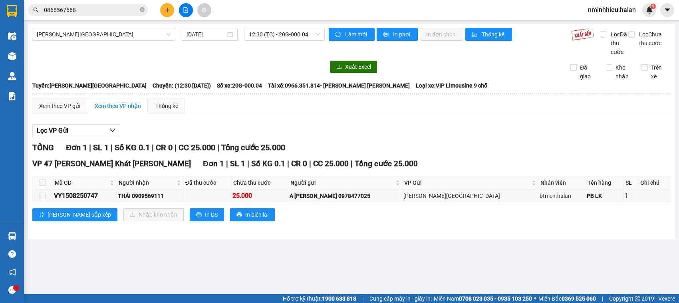
click at [108, 10] on input "0868567568" at bounding box center [91, 10] width 94 height 9
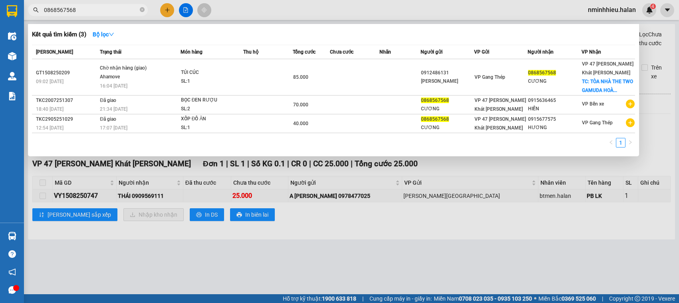
click at [108, 10] on input "0868567568" at bounding box center [91, 10] width 94 height 9
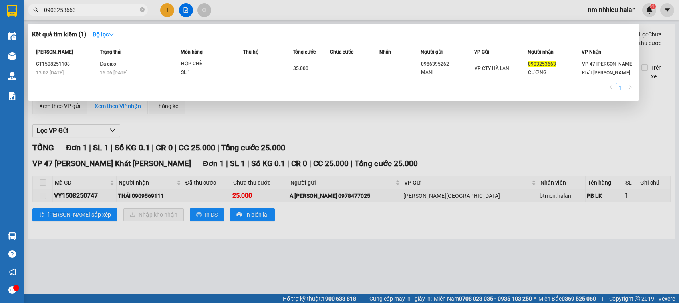
click at [108, 10] on input "0903253663" at bounding box center [91, 10] width 94 height 9
click at [105, 12] on input "1508251108" at bounding box center [91, 10] width 94 height 9
click at [130, 6] on input "1508251108" at bounding box center [91, 10] width 94 height 9
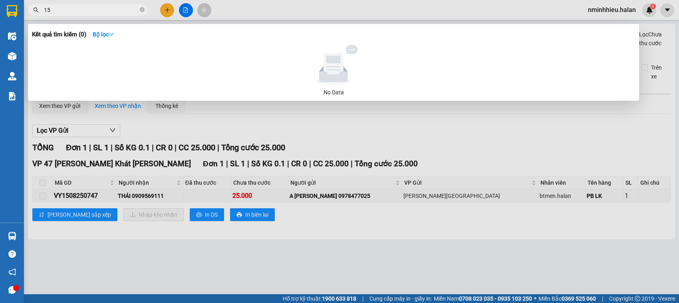
type input "1"
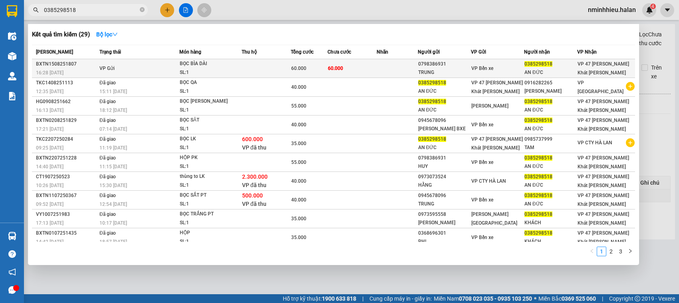
type input "0385298518"
click at [188, 73] on div "SL: 1" at bounding box center [210, 72] width 60 height 9
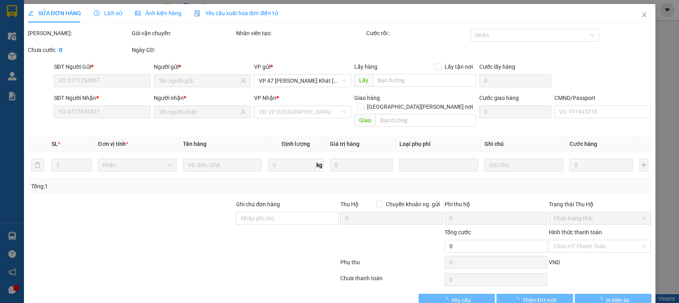
type input "0798386931"
type input "TRUNG"
type input "0385298518"
type input "AN ĐỨC"
checkbox input "true"
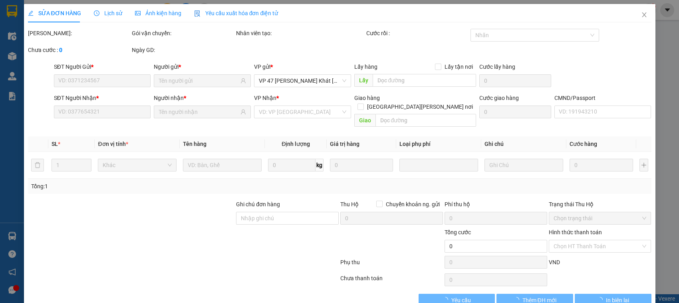
type input "60.000"
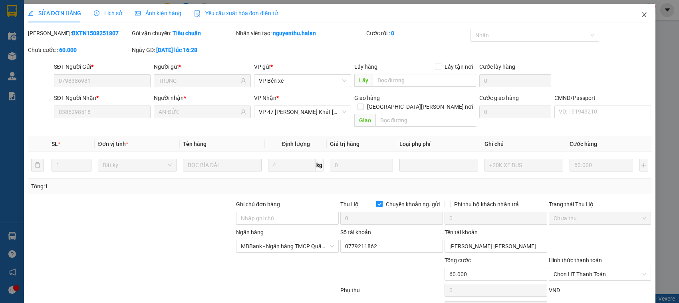
click at [641, 18] on icon "close" at bounding box center [644, 15] width 6 height 6
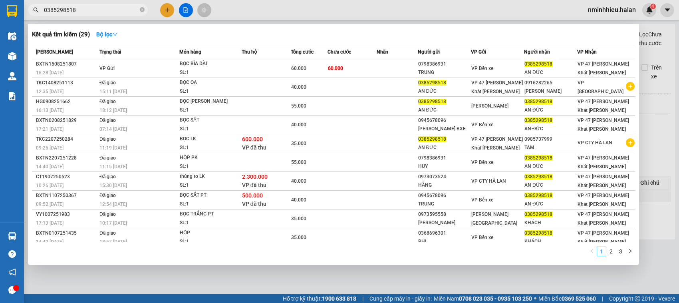
click at [113, 10] on input "0385298518" at bounding box center [91, 10] width 94 height 9
click at [82, 8] on input "0385298518" at bounding box center [91, 10] width 94 height 9
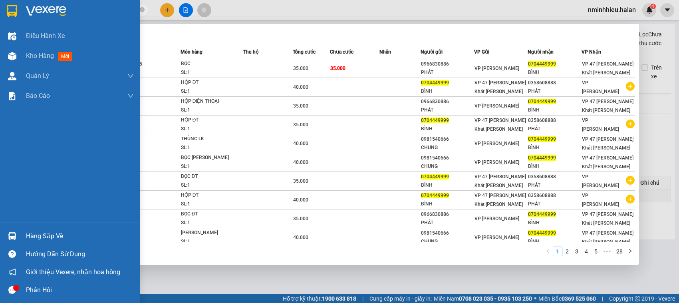
click at [10, 234] on img at bounding box center [12, 236] width 8 height 8
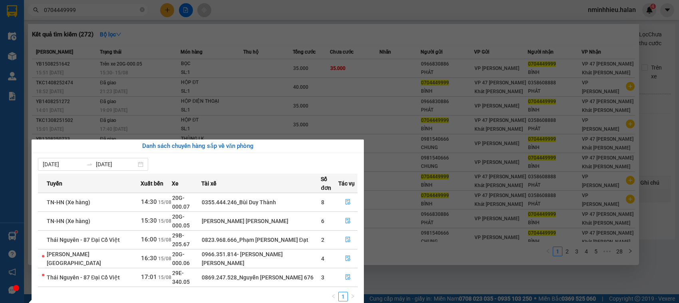
click at [96, 10] on section "Kết quả tìm kiếm ( 272 ) Bộ lọc Mã ĐH Trạng thái Món hàng Thu hộ Tổng cước Chưa…" at bounding box center [339, 151] width 679 height 303
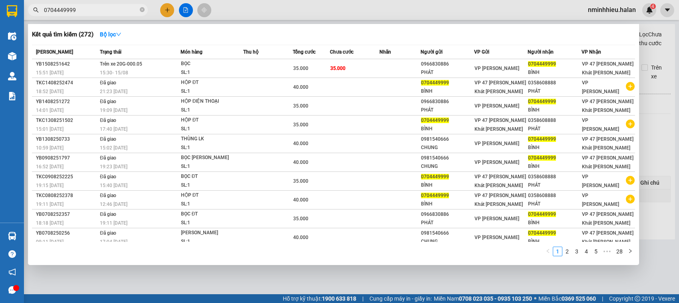
click at [96, 10] on input "0704449999" at bounding box center [91, 10] width 94 height 9
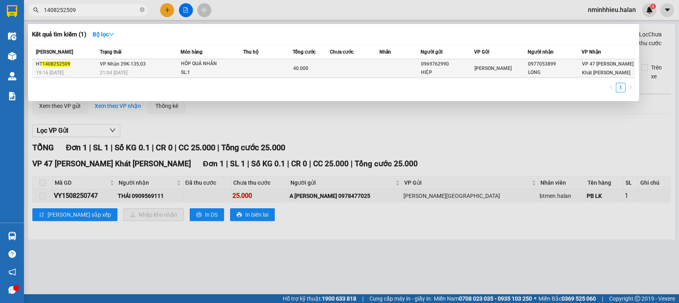
type input "1408252509"
click at [183, 66] on div "HÔP QUẢ NHÃN" at bounding box center [211, 64] width 60 height 9
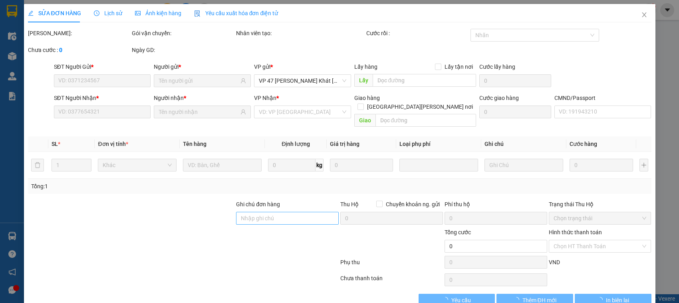
type input "0969762990"
type input "HIỆP"
type input "0977053899"
type input "LONG"
type input "40.000"
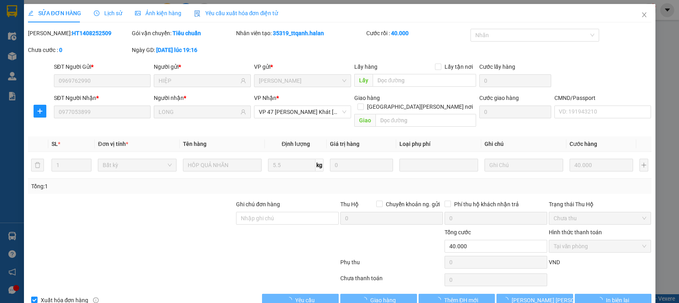
scroll to position [11, 0]
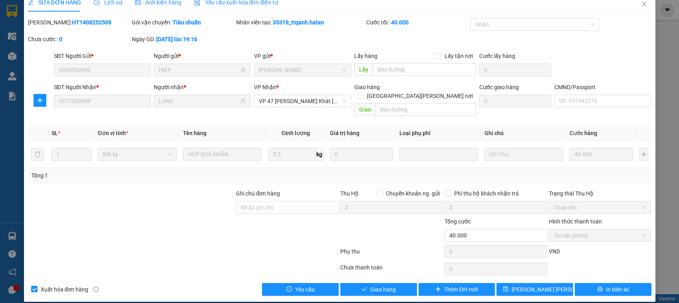
click at [377, 270] on div "Total Paid Fee 40.000 Total UnPaid Fee 0 Cash Collection Total Fee Mã ĐH: HT140…" at bounding box center [339, 157] width 623 height 278
click at [376, 274] on div "Total Paid Fee 40.000 Total UnPaid Fee 0 Cash Collection Total Fee Mã ĐH: HT140…" at bounding box center [339, 157] width 623 height 278
click at [370, 285] on span "Giao hàng" at bounding box center [383, 289] width 26 height 9
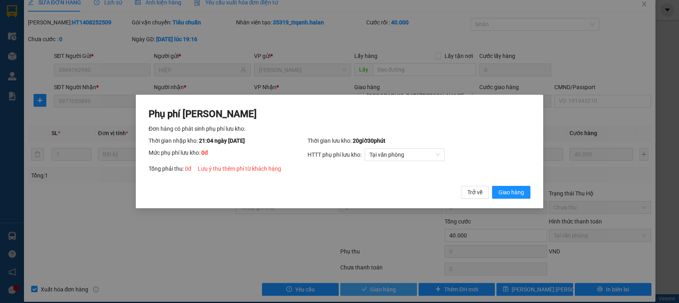
click at [492, 186] on button "Giao hàng" at bounding box center [511, 192] width 38 height 13
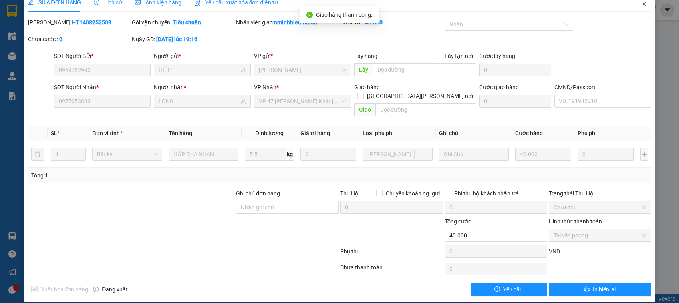
click at [640, 6] on span "Close" at bounding box center [644, 4] width 22 height 22
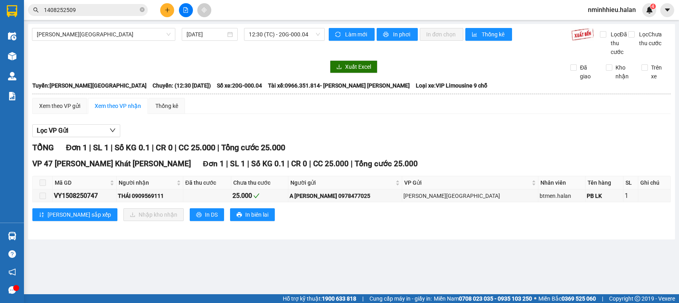
click at [593, 5] on span "nminhhieu.halan" at bounding box center [612, 10] width 61 height 10
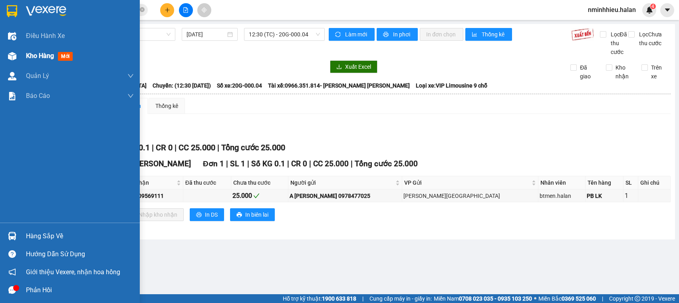
click at [29, 60] on div "Kho hàng mới" at bounding box center [51, 56] width 50 height 10
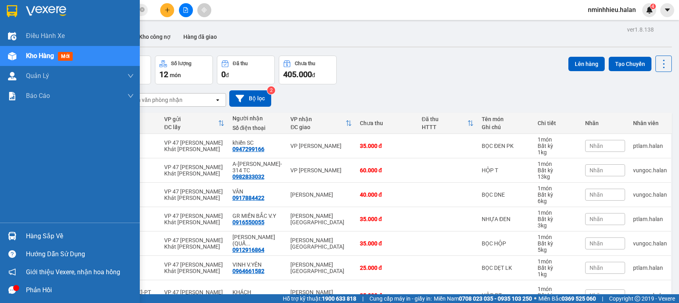
click at [14, 237] on img at bounding box center [12, 236] width 8 height 8
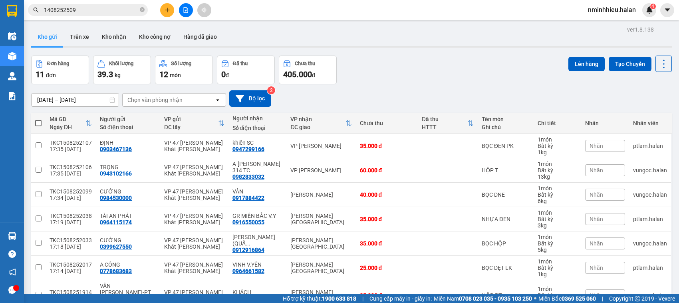
click at [270, 111] on section "Kết quả tìm kiếm ( 1 ) Bộ lọc Mã ĐH Trạng thái Món hàng Thu hộ Tổng cước Chưa c…" at bounding box center [339, 151] width 679 height 303
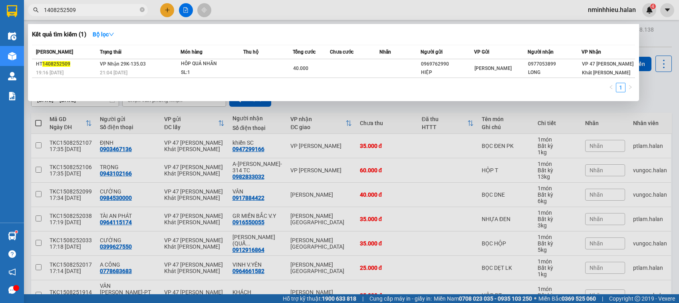
click at [93, 15] on span "1408252509" at bounding box center [88, 10] width 120 height 12
click at [93, 10] on input "1408252509" at bounding box center [91, 10] width 94 height 9
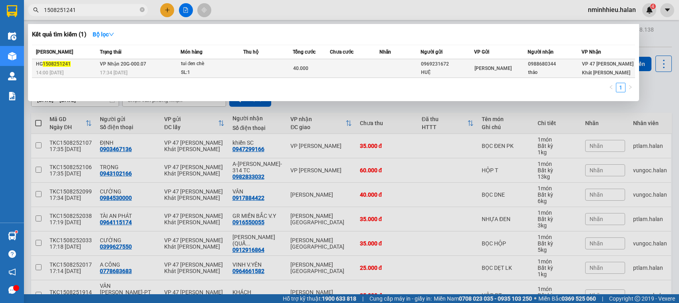
type input "1508251241"
click at [157, 62] on td "VP Nhận 20G-000.07 17:34 - 15/08" at bounding box center [139, 68] width 83 height 19
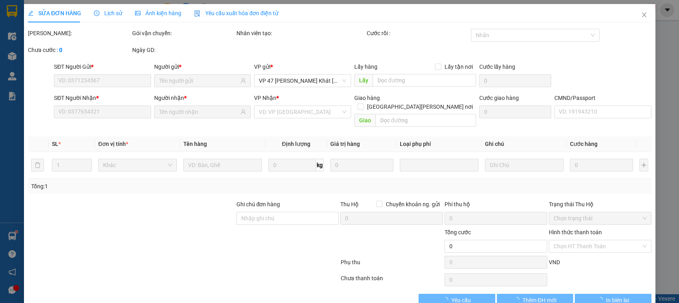
type input "0969231672"
type input "HUỆ"
type input "0988680344"
type input "thảo"
type input "40.000"
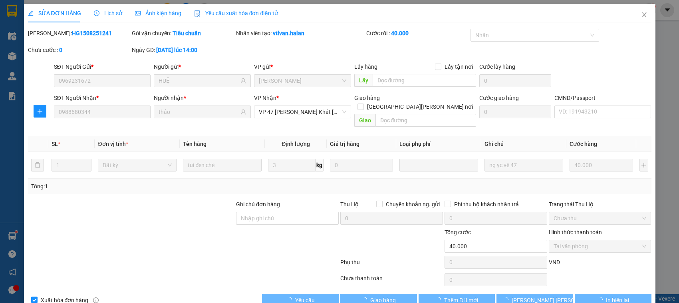
scroll to position [11, 0]
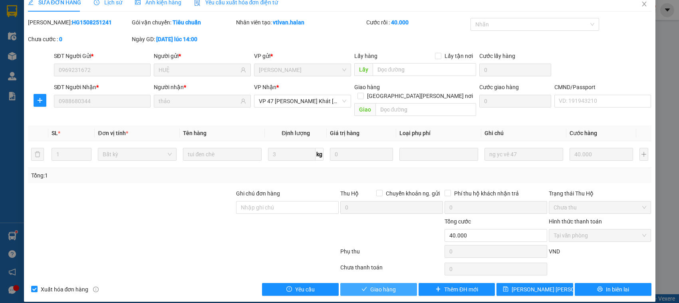
click at [355, 283] on button "Giao hàng" at bounding box center [378, 289] width 77 height 13
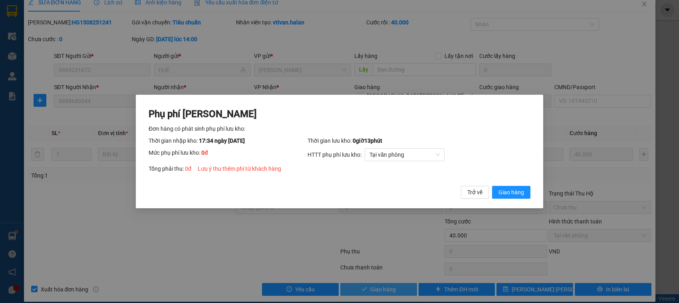
click at [492, 186] on button "Giao hàng" at bounding box center [511, 192] width 38 height 13
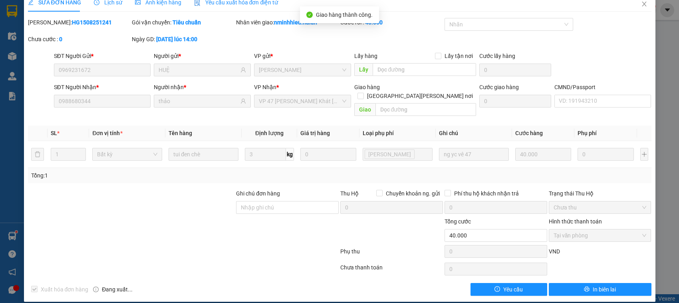
scroll to position [0, 0]
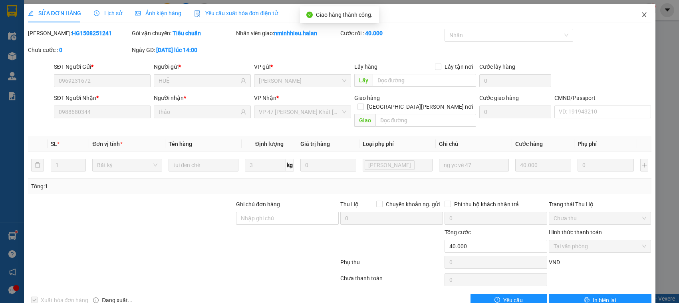
click at [633, 14] on span "Close" at bounding box center [644, 15] width 22 height 22
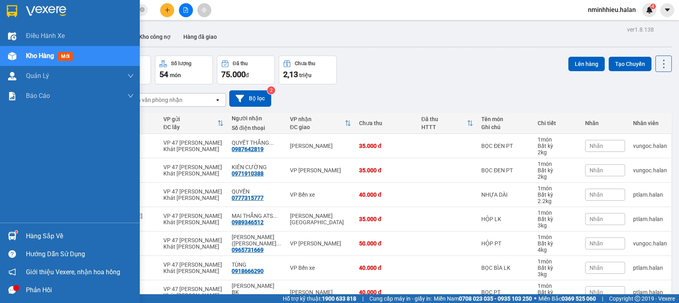
click at [21, 228] on div "Hàng sắp về" at bounding box center [70, 236] width 140 height 18
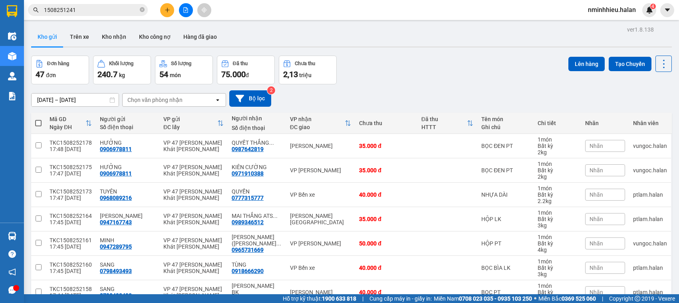
click at [98, 9] on section "Kết quả tìm kiếm ( 1 ) Bộ lọc Mã ĐH Trạng thái Món hàng Thu hộ Tổng cước Chưa c…" at bounding box center [339, 151] width 679 height 303
click at [98, 9] on input "1508251241" at bounding box center [91, 10] width 94 height 9
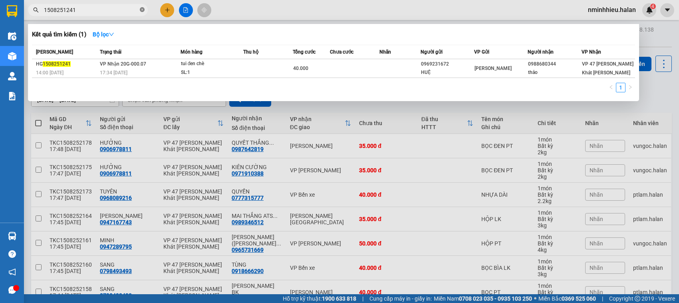
click at [143, 8] on icon "close-circle" at bounding box center [142, 9] width 5 height 5
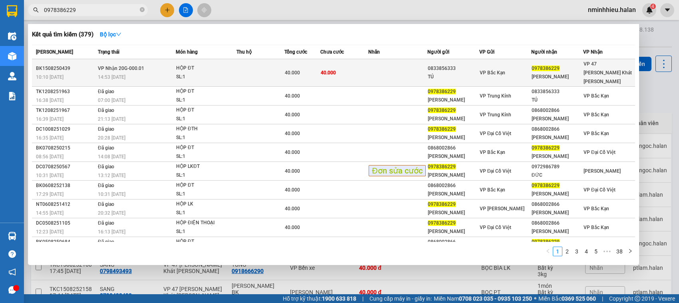
type input "0978386229"
click at [161, 67] on td "VP Nhận 20G-000.01 14:53 - 15/08" at bounding box center [136, 73] width 80 height 28
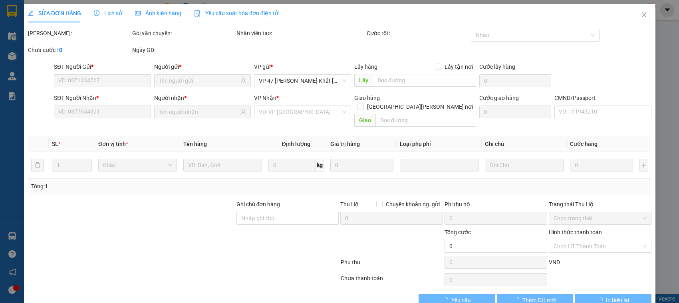
type input "0833856333"
type input "TÚ"
type input "0978386229"
type input "PHAN TOÀN"
type input "40.000"
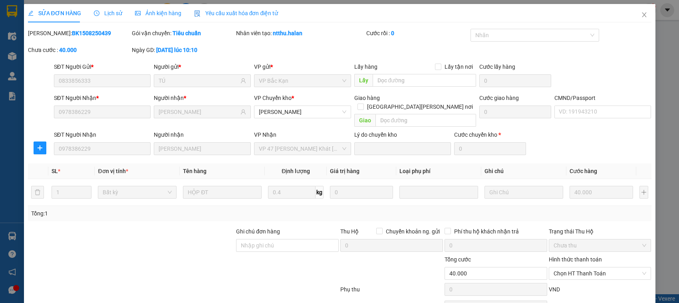
scroll to position [38, 0]
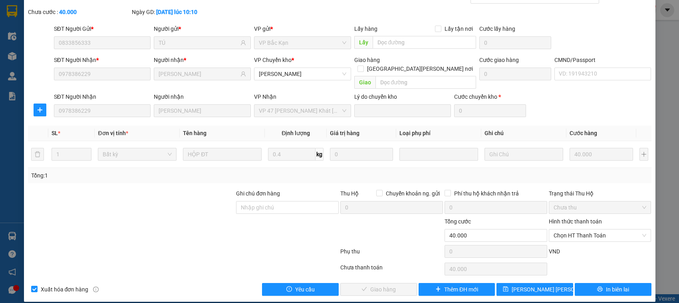
click at [587, 236] on div "Hình thức thanh toán Chọn HT Thanh Toán" at bounding box center [600, 231] width 103 height 28
click at [583, 230] on span "Chọn HT Thanh Toán" at bounding box center [600, 235] width 93 height 12
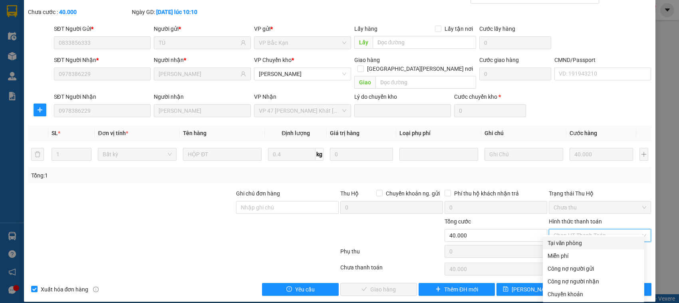
click at [572, 243] on div "Tại văn phòng" at bounding box center [594, 242] width 92 height 9
type input "0"
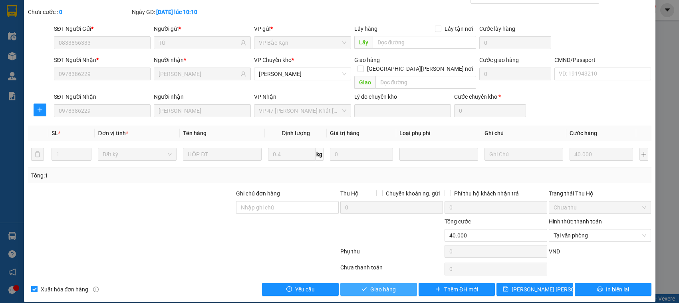
click at [399, 284] on button "Giao hàng" at bounding box center [378, 289] width 77 height 13
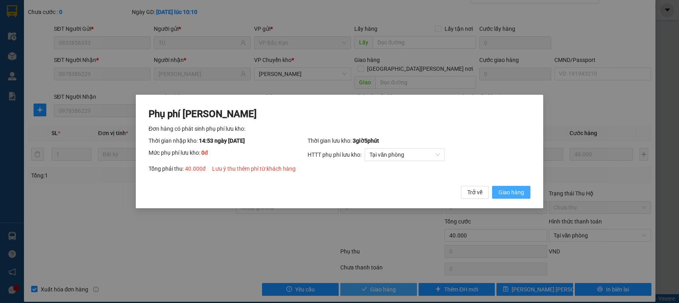
click at [492, 186] on button "Giao hàng" at bounding box center [511, 192] width 38 height 13
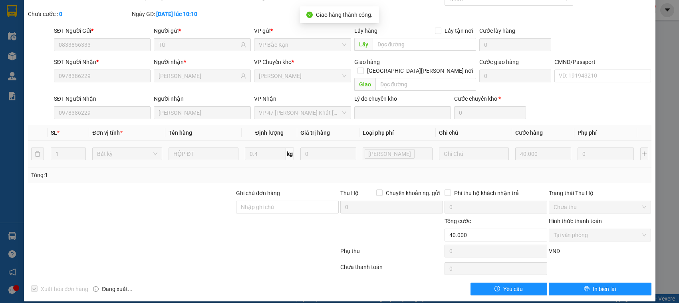
scroll to position [0, 0]
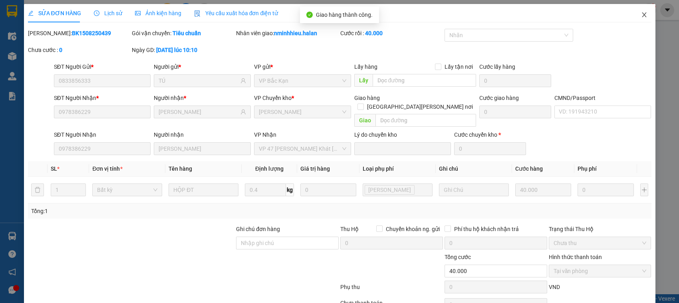
click at [633, 18] on span "Close" at bounding box center [644, 15] width 22 height 22
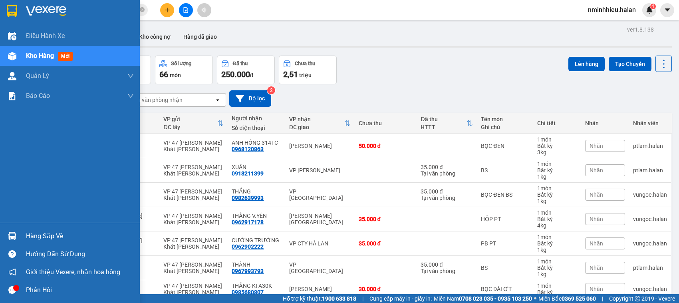
click at [7, 240] on div at bounding box center [12, 236] width 14 height 14
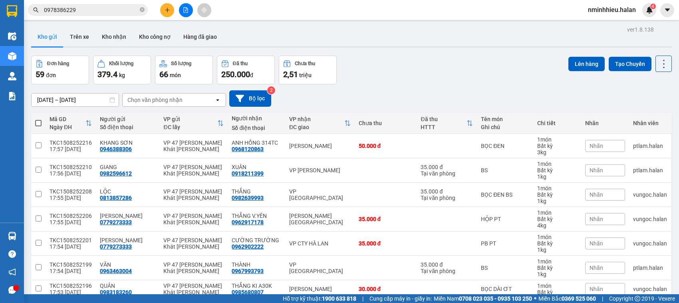
click at [122, 79] on section "Kết quả tìm kiếm ( 379 ) Bộ lọc Mã ĐH Trạng thái Món hàng Thu hộ Tổng cước Chưa…" at bounding box center [339, 151] width 679 height 303
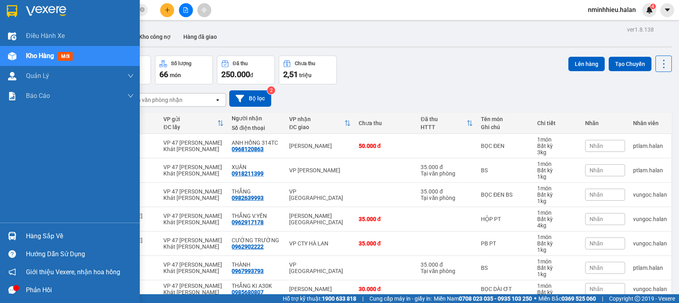
click at [17, 228] on div "Hàng sắp về" at bounding box center [70, 236] width 140 height 18
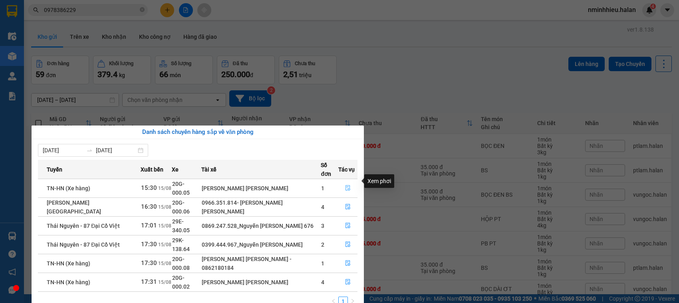
click at [346, 185] on icon "file-done" at bounding box center [347, 188] width 5 height 6
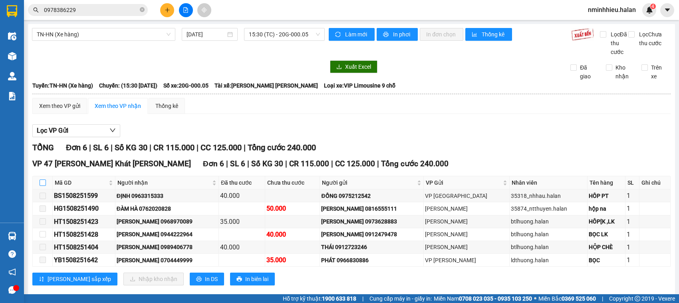
click at [42, 186] on input "checkbox" at bounding box center [43, 182] width 6 height 6
checkbox input "true"
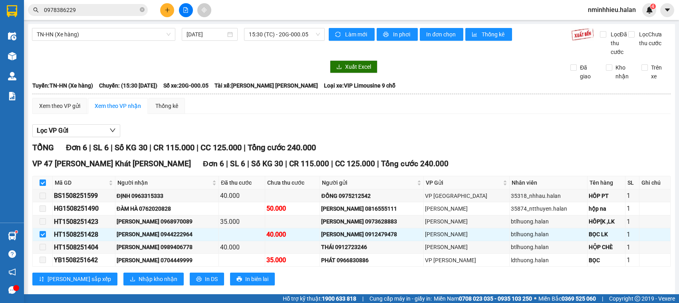
click at [42, 186] on input "checkbox" at bounding box center [43, 182] width 6 height 6
checkbox input "false"
